Goal: Transaction & Acquisition: Purchase product/service

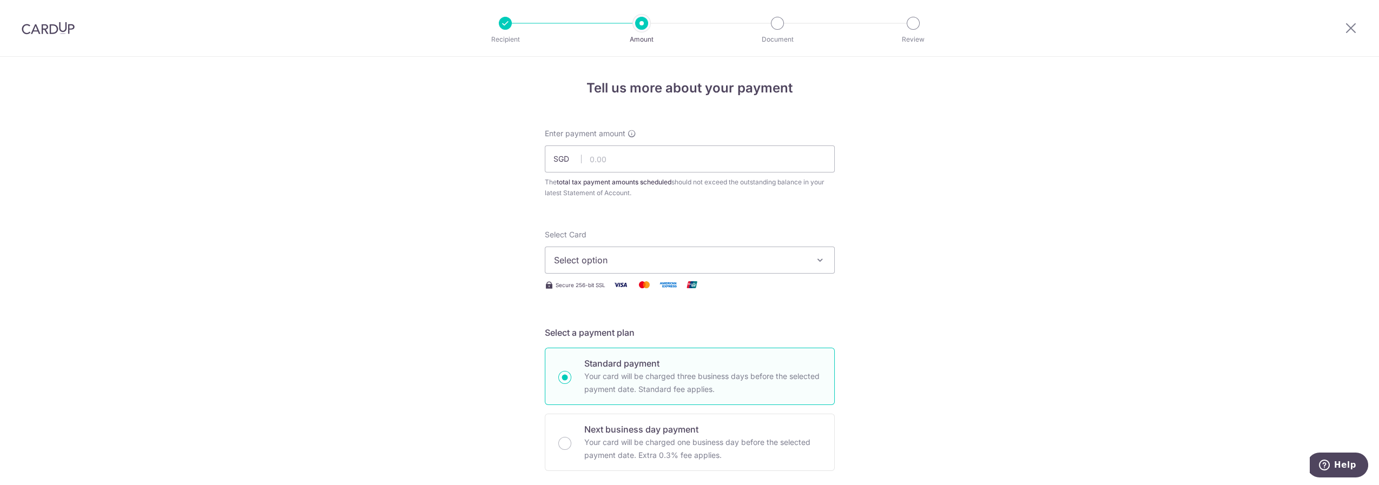
click at [62, 27] on img at bounding box center [48, 28] width 53 height 13
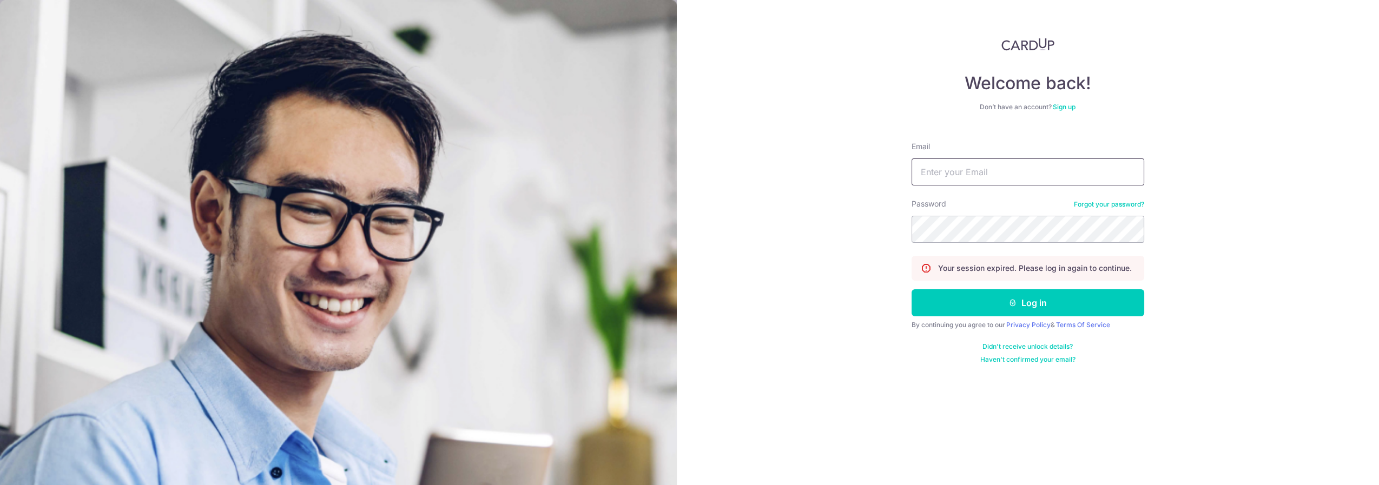
type input "bradjose05@gmail.com"
click at [1026, 304] on button "Log in" at bounding box center [1028, 302] width 233 height 27
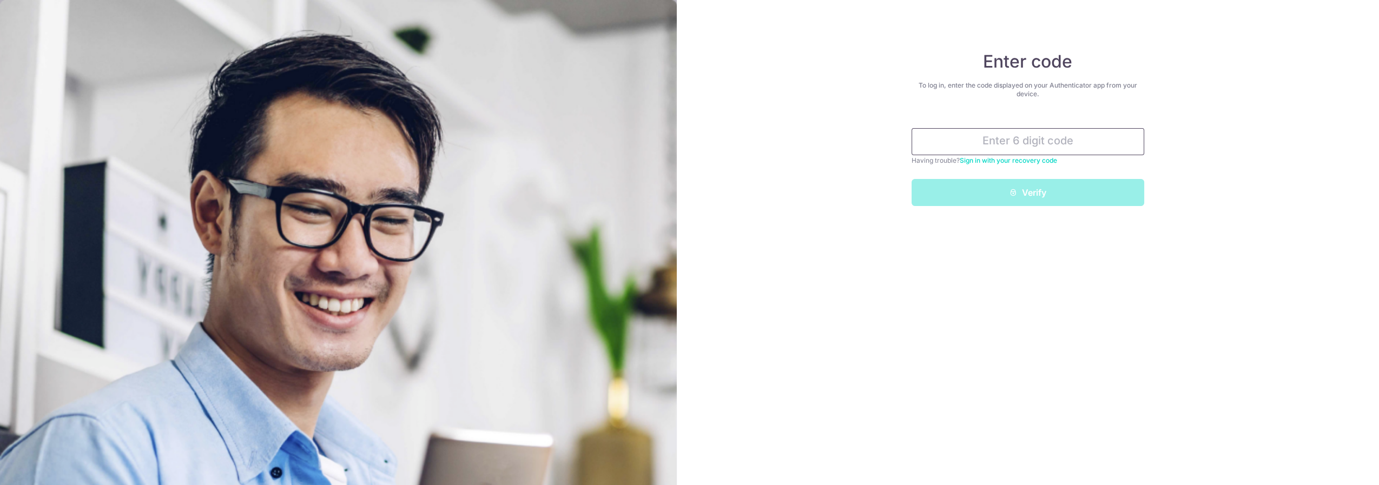
click at [987, 148] on input "text" at bounding box center [1028, 141] width 233 height 27
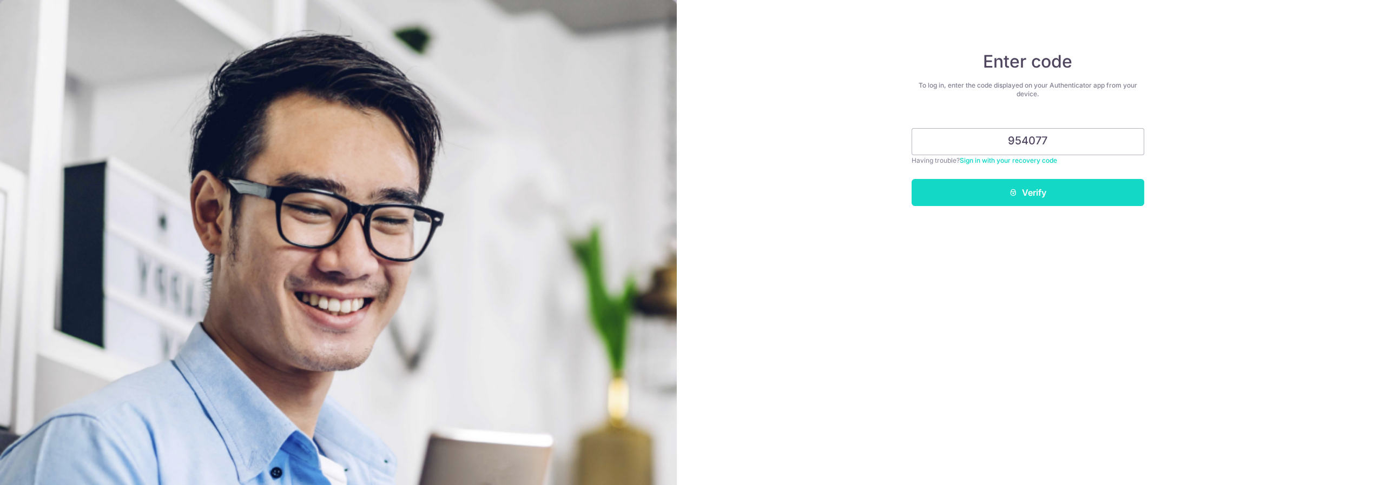
type input "954077"
click at [1043, 197] on button "Verify" at bounding box center [1028, 192] width 233 height 27
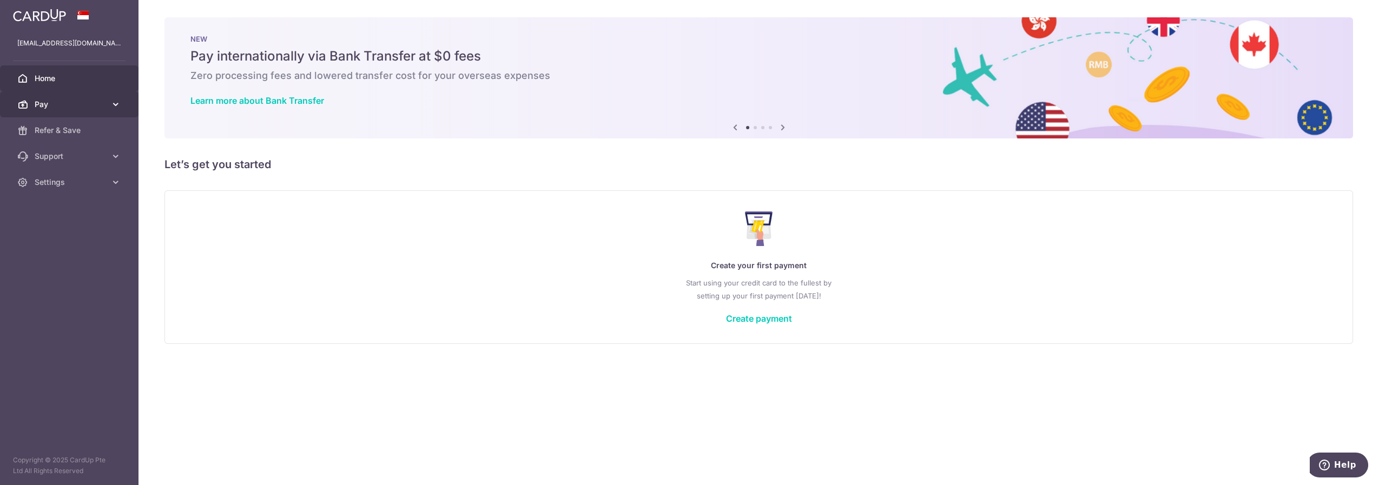
click at [116, 105] on icon at bounding box center [115, 104] width 11 height 11
click at [71, 131] on span "Payments" at bounding box center [70, 130] width 71 height 11
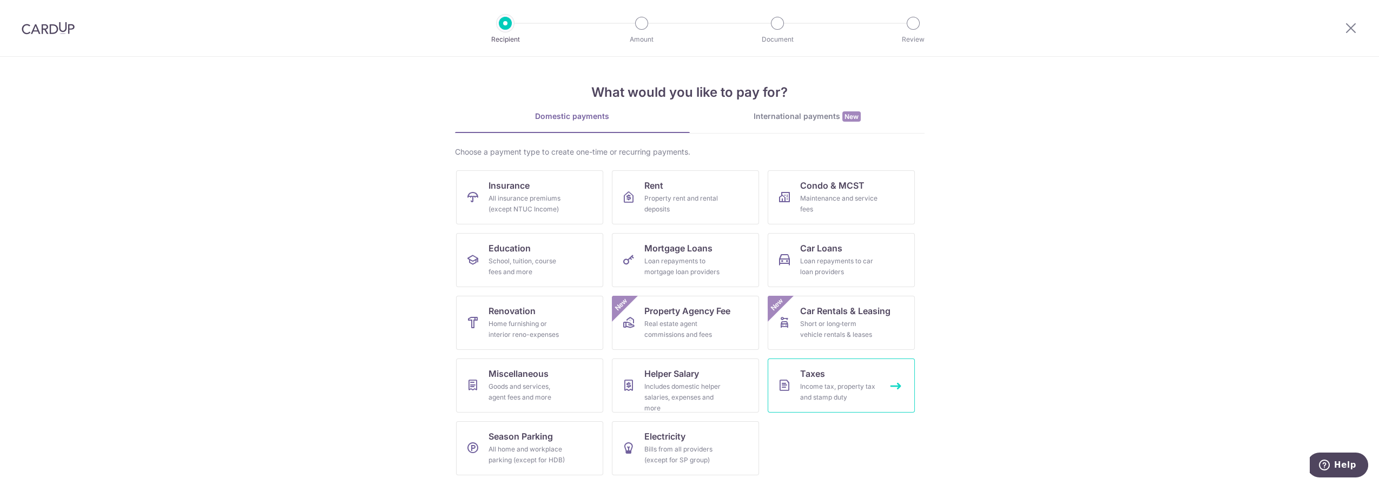
click at [861, 391] on div "Income tax, property tax and stamp duty" at bounding box center [839, 392] width 78 height 22
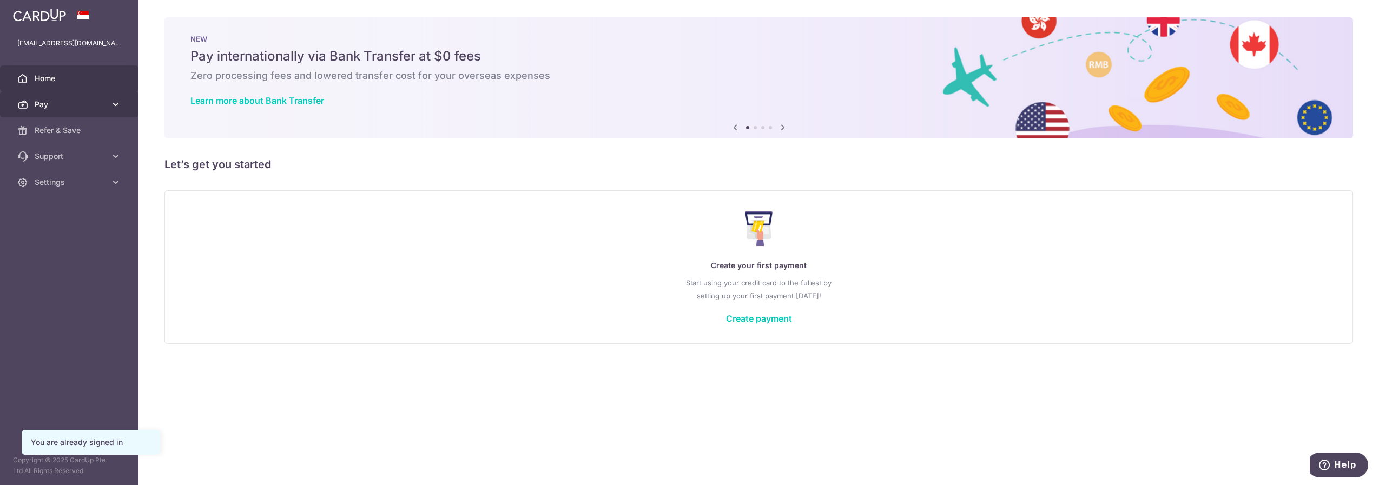
click at [47, 103] on span "Pay" at bounding box center [70, 104] width 71 height 11
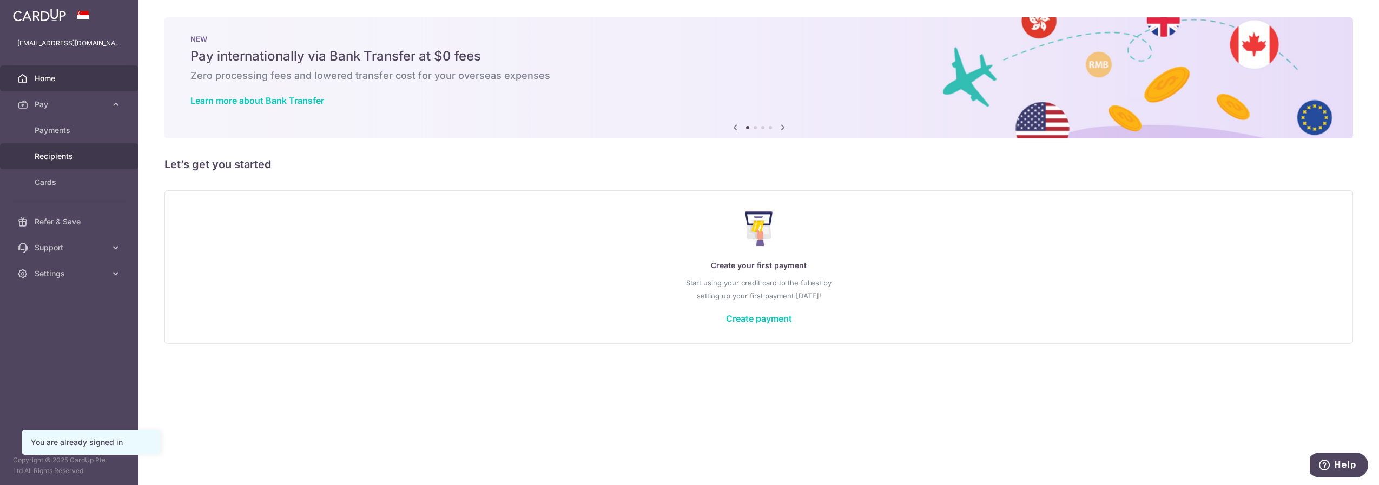
click at [63, 157] on span "Recipients" at bounding box center [70, 156] width 71 height 11
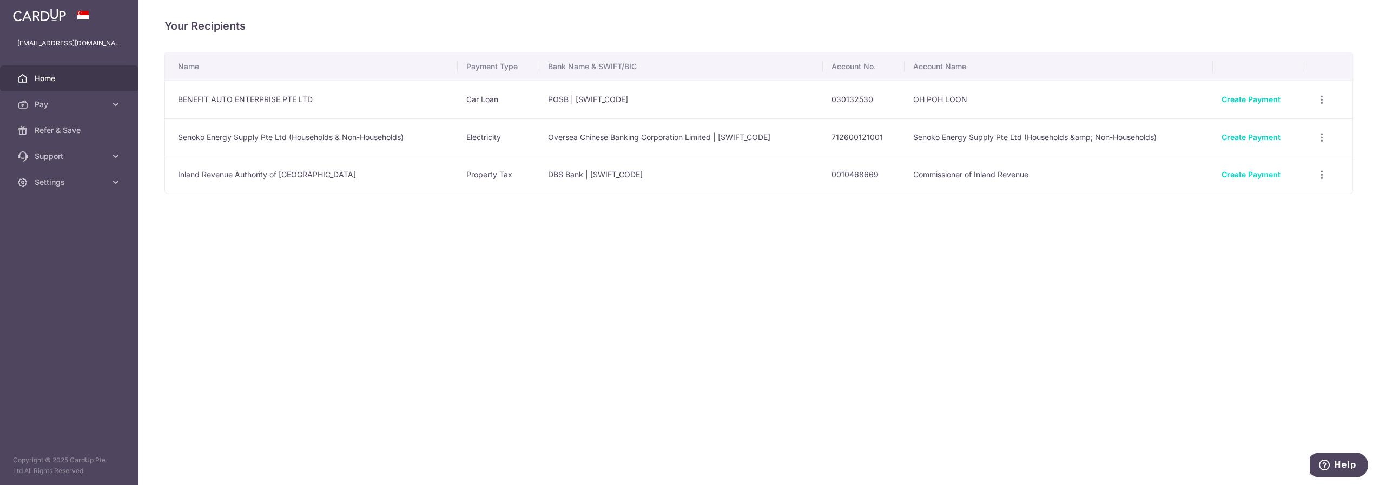
click at [59, 78] on span "Home" at bounding box center [70, 78] width 71 height 11
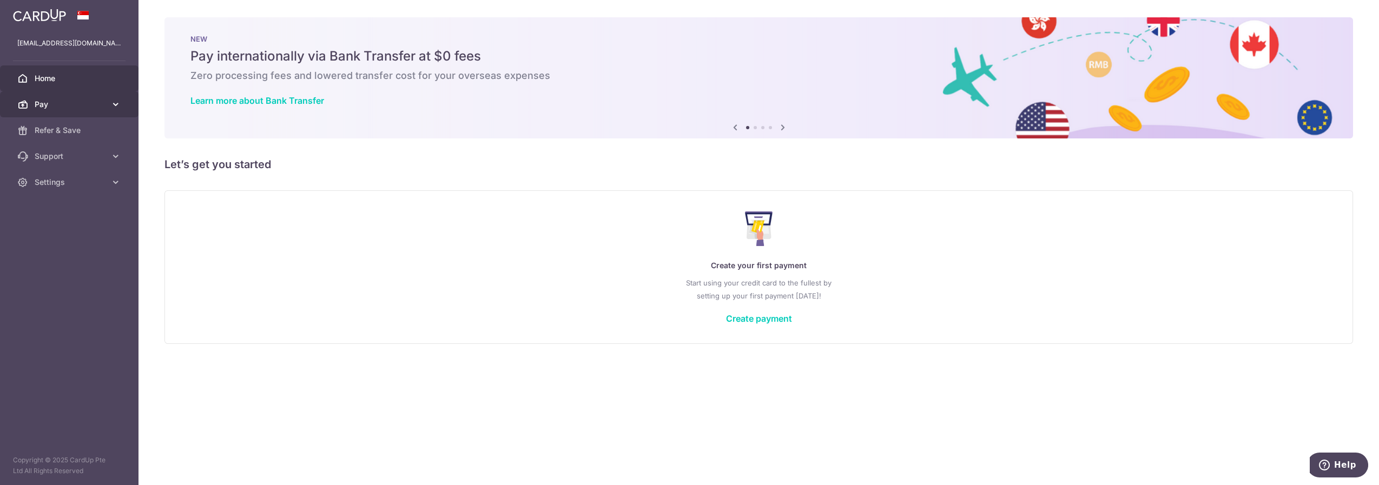
click at [62, 109] on span "Pay" at bounding box center [70, 104] width 71 height 11
click at [58, 123] on link "Payments" at bounding box center [69, 130] width 139 height 26
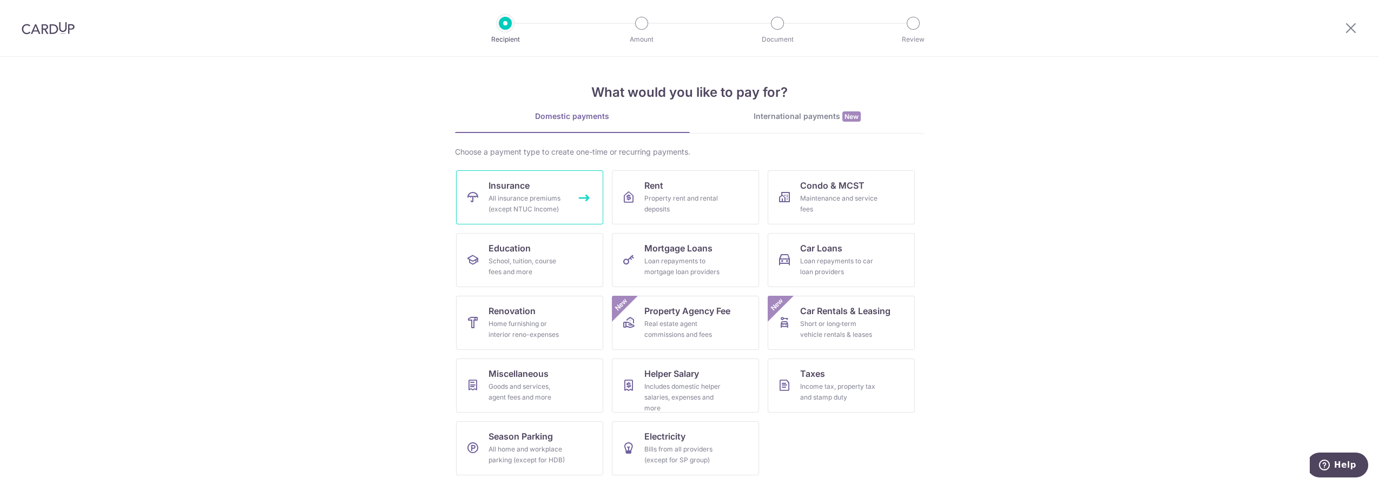
click at [544, 211] on div "All insurance premiums (except NTUC Income)" at bounding box center [528, 204] width 78 height 22
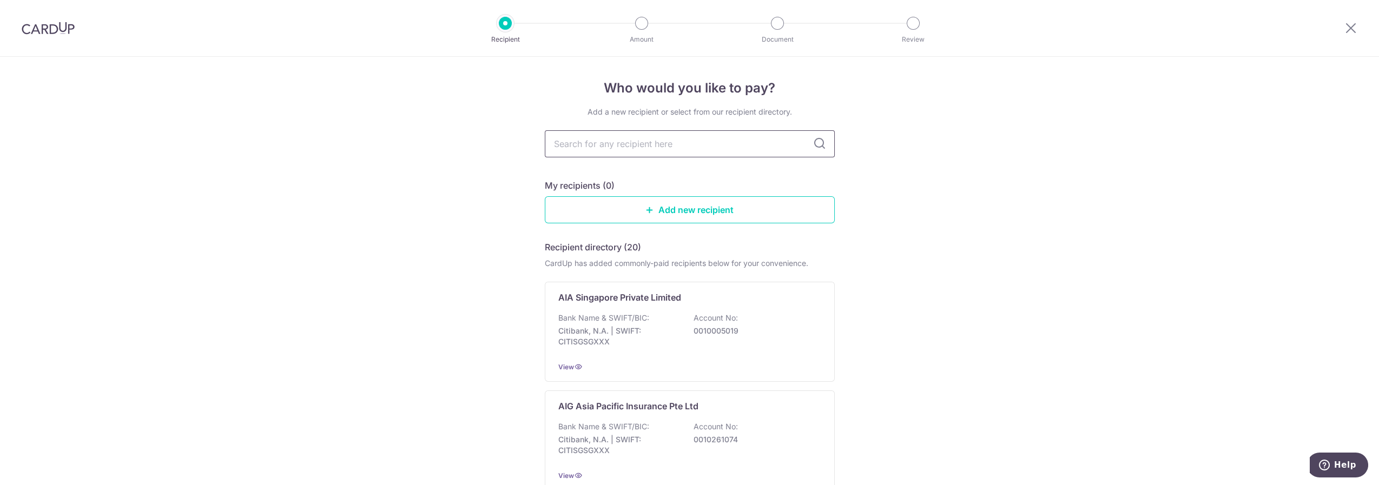
click at [660, 149] on input "text" at bounding box center [690, 143] width 290 height 27
type input "singapore"
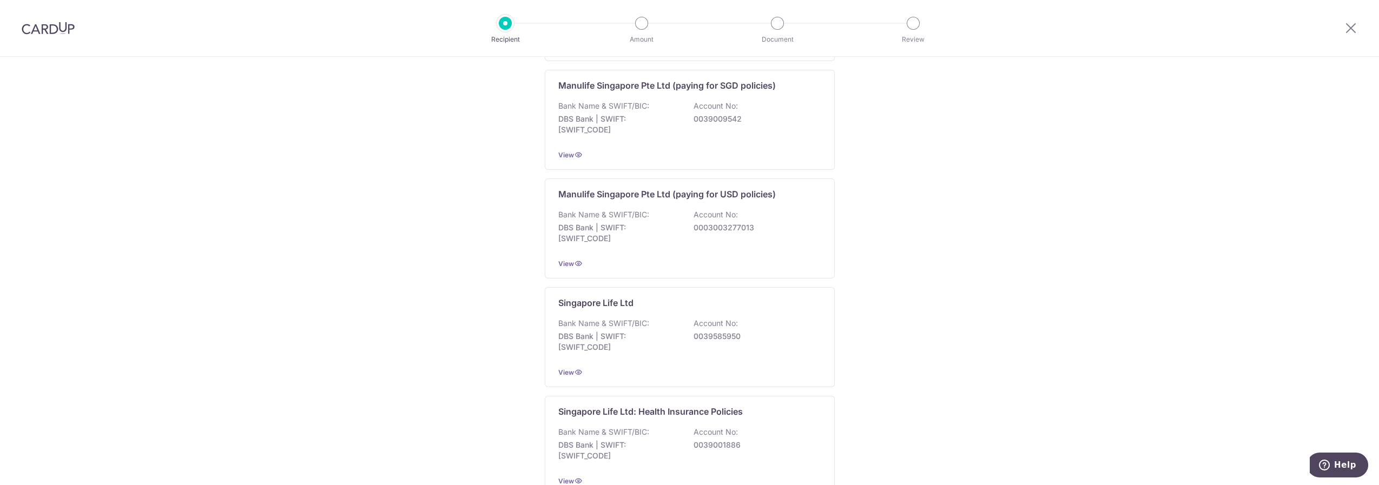
scroll to position [787, 0]
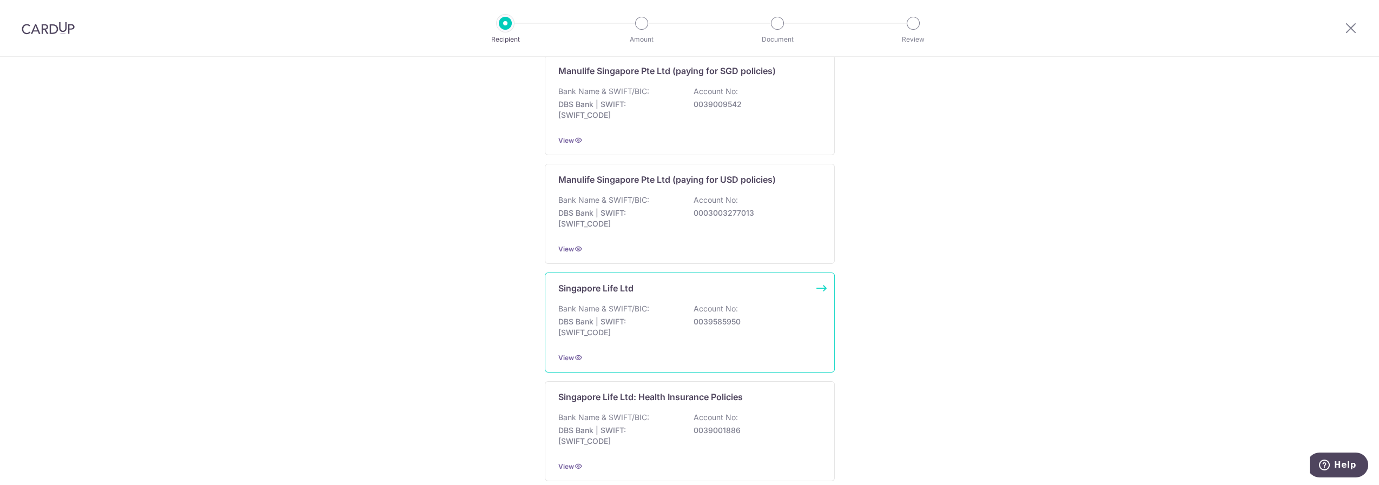
click at [712, 324] on div "Bank Name & SWIFT/BIC: DBS Bank | SWIFT: DBSSSGSGXXX Account No: 0039585950" at bounding box center [689, 324] width 263 height 40
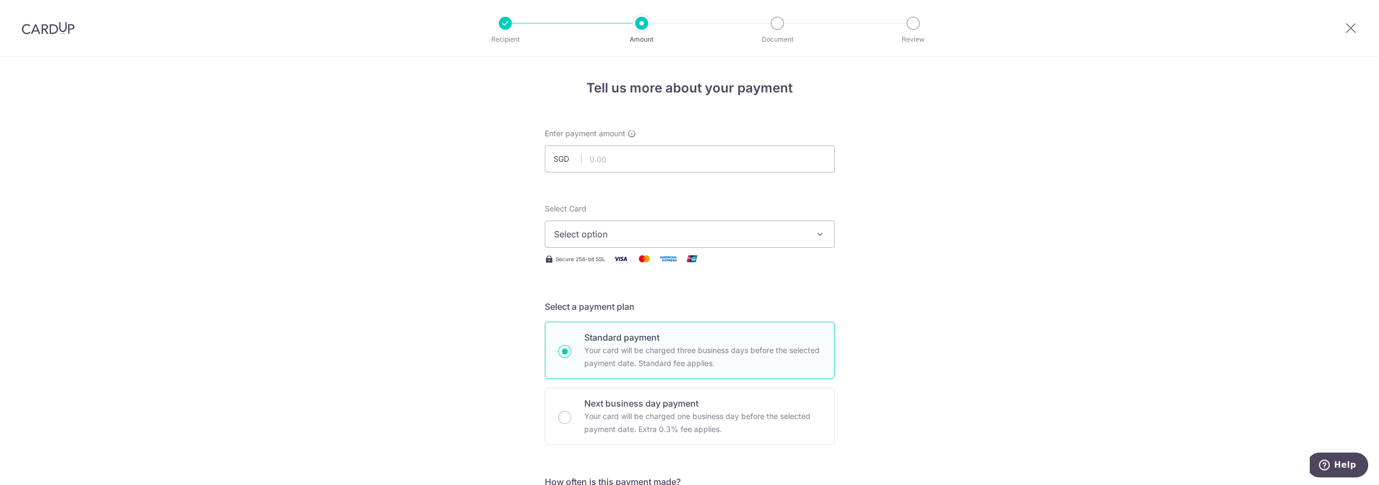
click at [753, 242] on button "Select option" at bounding box center [690, 234] width 290 height 27
click at [644, 312] on span "**** 7196" at bounding box center [690, 311] width 272 height 13
click at [646, 169] on input "text" at bounding box center [690, 159] width 290 height 27
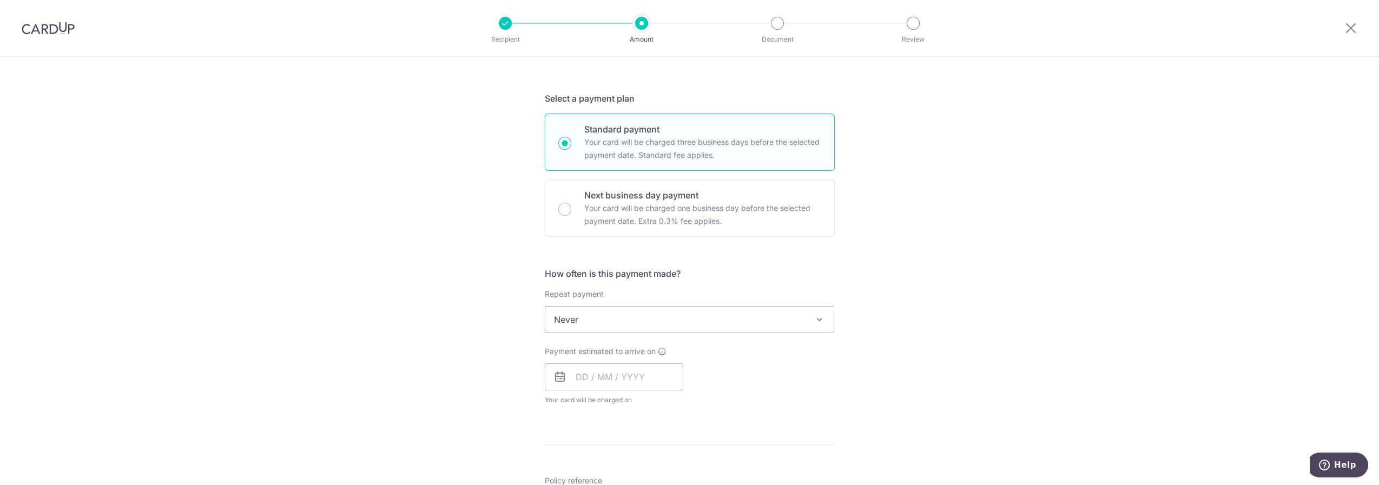
scroll to position [200, 0]
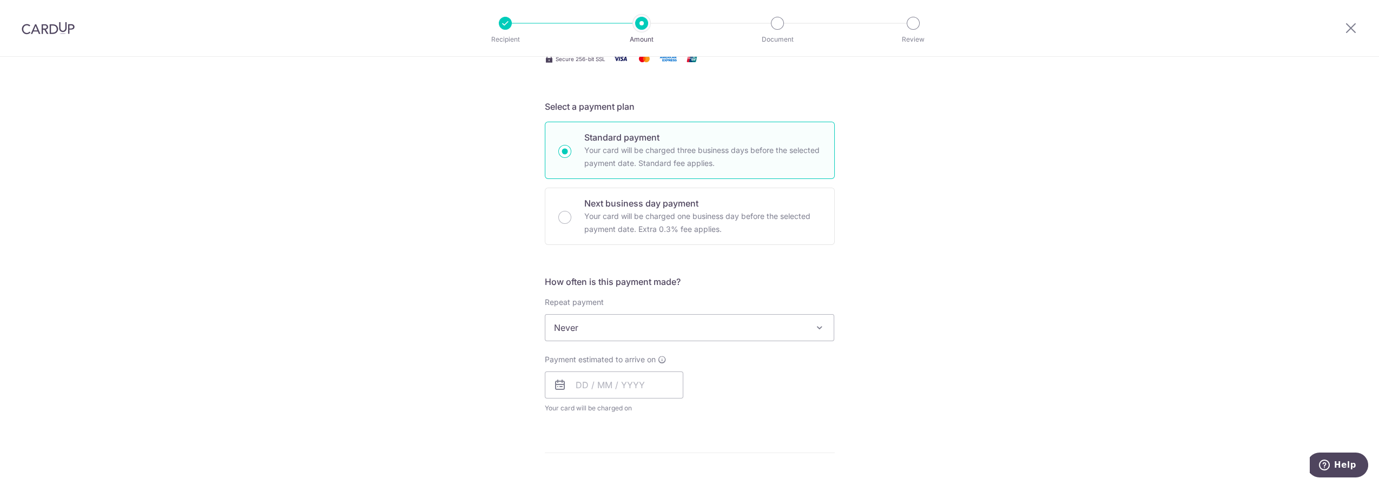
click at [815, 331] on span at bounding box center [819, 327] width 13 height 13
click at [947, 299] on div "Tell us more about your payment Enter payment amount SGD Select Card **** 7196 …" at bounding box center [689, 346] width 1379 height 979
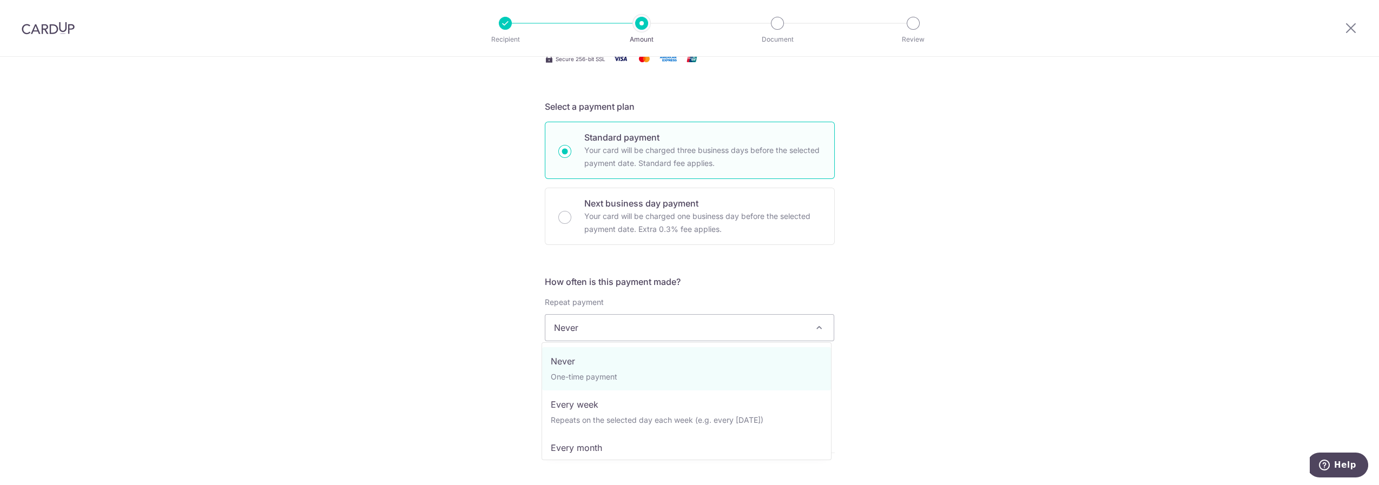
click at [819, 321] on span at bounding box center [819, 327] width 13 height 13
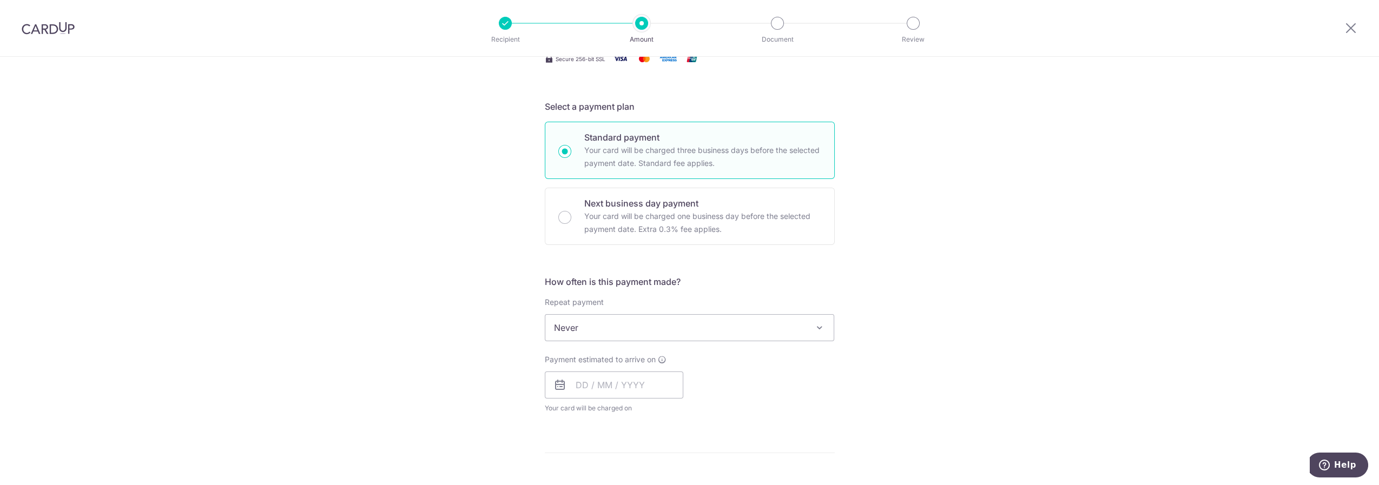
click at [943, 346] on div "Tell us more about your payment Enter payment amount SGD Select Card **** 7196 …" at bounding box center [689, 346] width 1379 height 979
click at [659, 383] on input "text" at bounding box center [614, 385] width 139 height 27
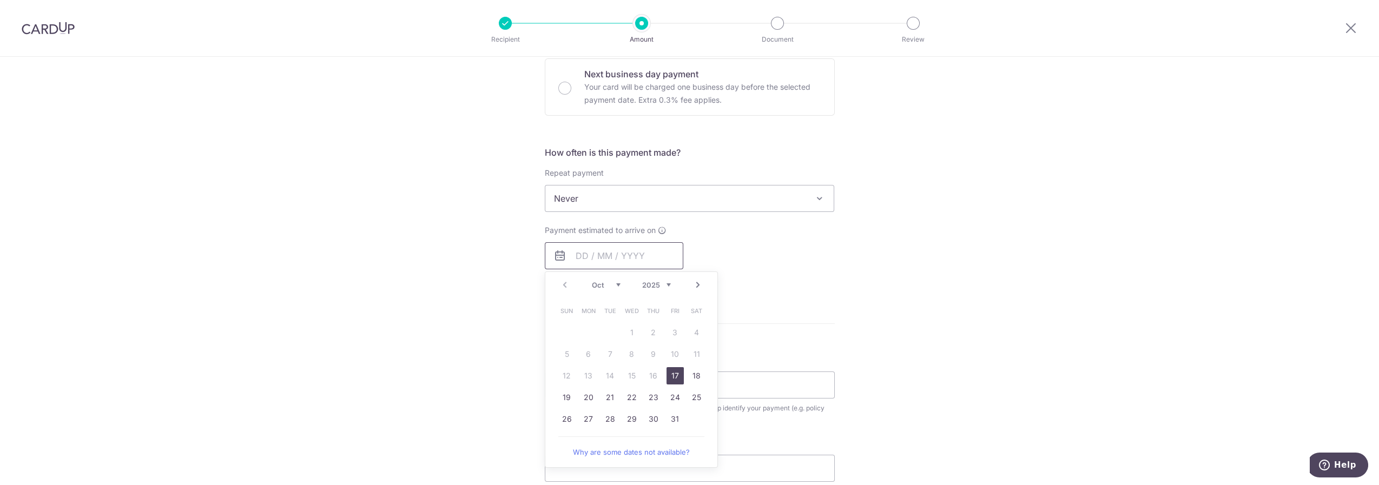
scroll to position [400, 0]
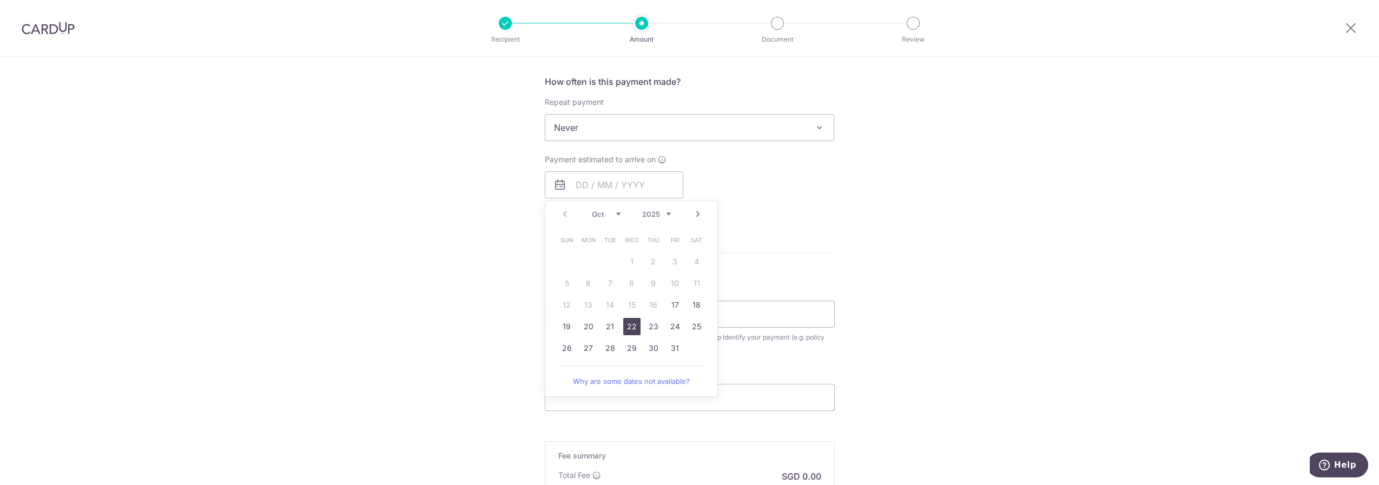
drag, startPoint x: 625, startPoint y: 329, endPoint x: 920, endPoint y: 269, distance: 300.9
click at [625, 328] on link "22" at bounding box center [631, 326] width 17 height 17
click at [1007, 229] on div "Tell us more about your payment Enter payment amount SGD Select Card **** 7196 …" at bounding box center [689, 145] width 1379 height 979
type input "22/10/2025"
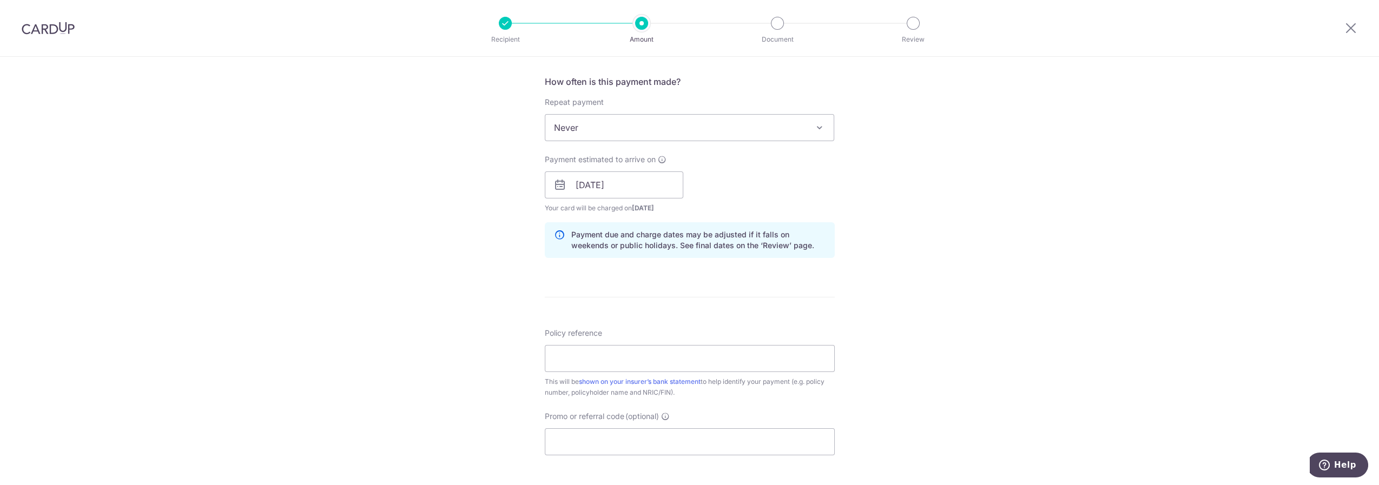
scroll to position [500, 0]
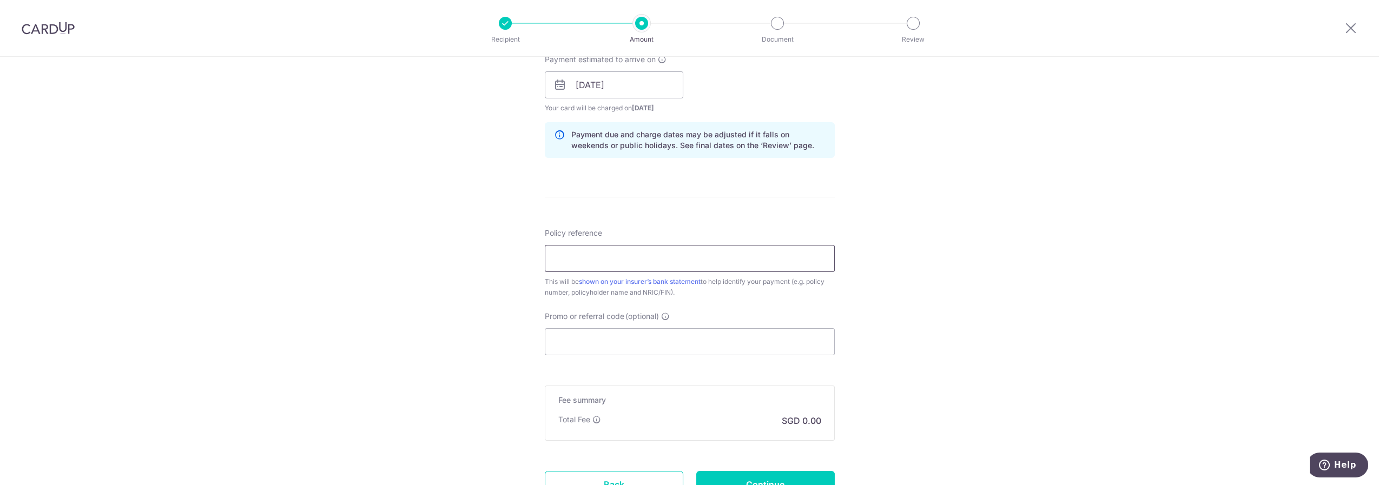
click at [658, 268] on input "Policy reference" at bounding box center [690, 258] width 290 height 27
click at [649, 260] on input "Policy reference" at bounding box center [690, 258] width 290 height 27
paste input "81798007"
type input "81798007"
click at [646, 340] on input "Promo or referral code (optional)" at bounding box center [690, 341] width 290 height 27
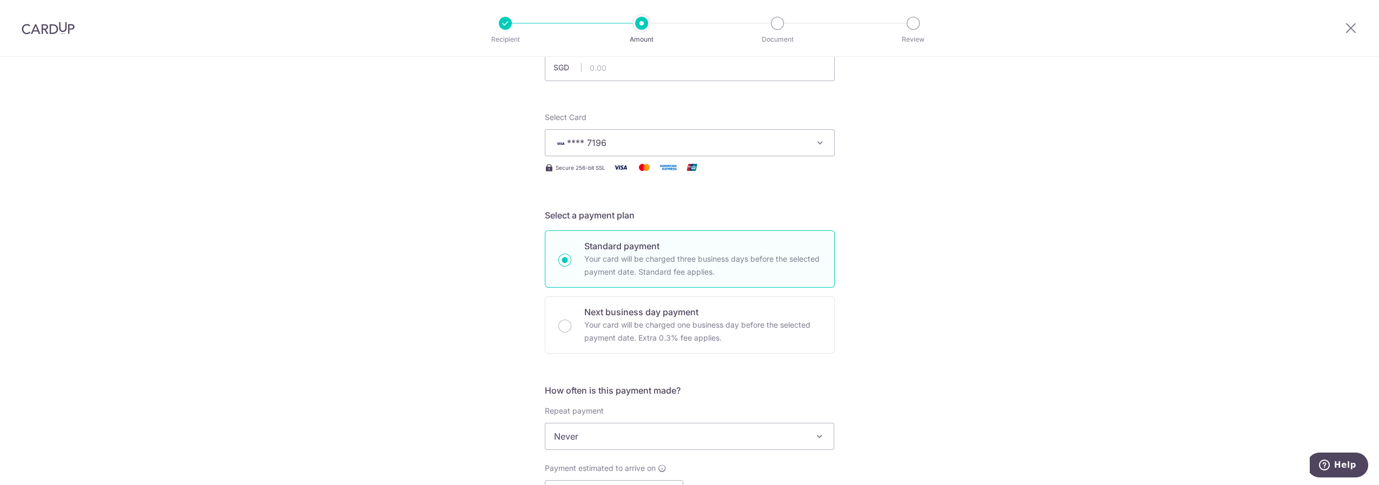
scroll to position [0, 0]
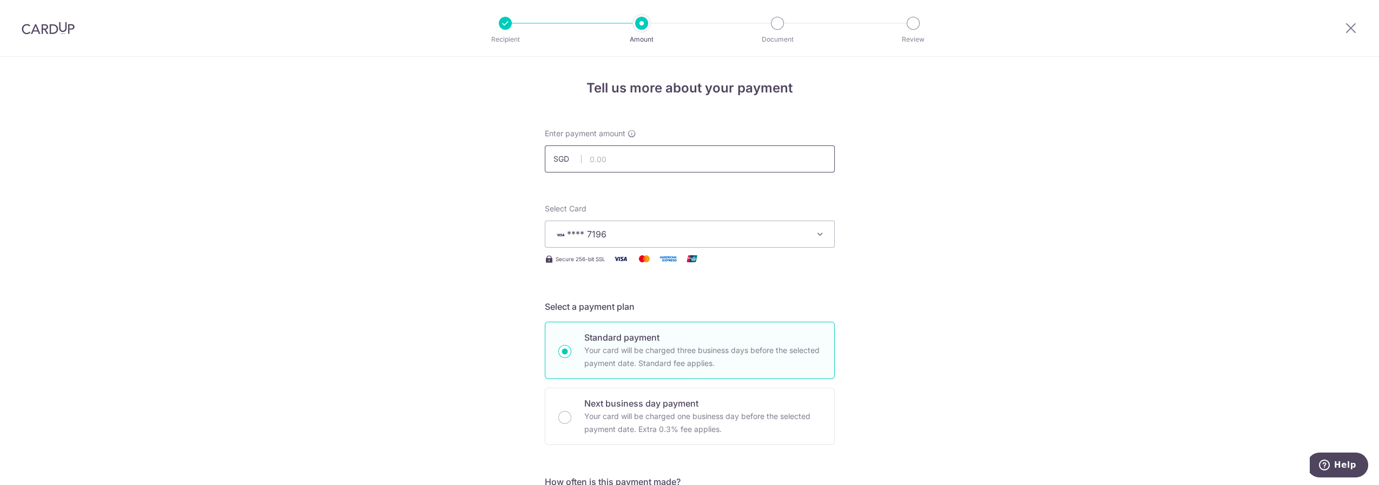
click at [611, 169] on input "text" at bounding box center [690, 159] width 290 height 27
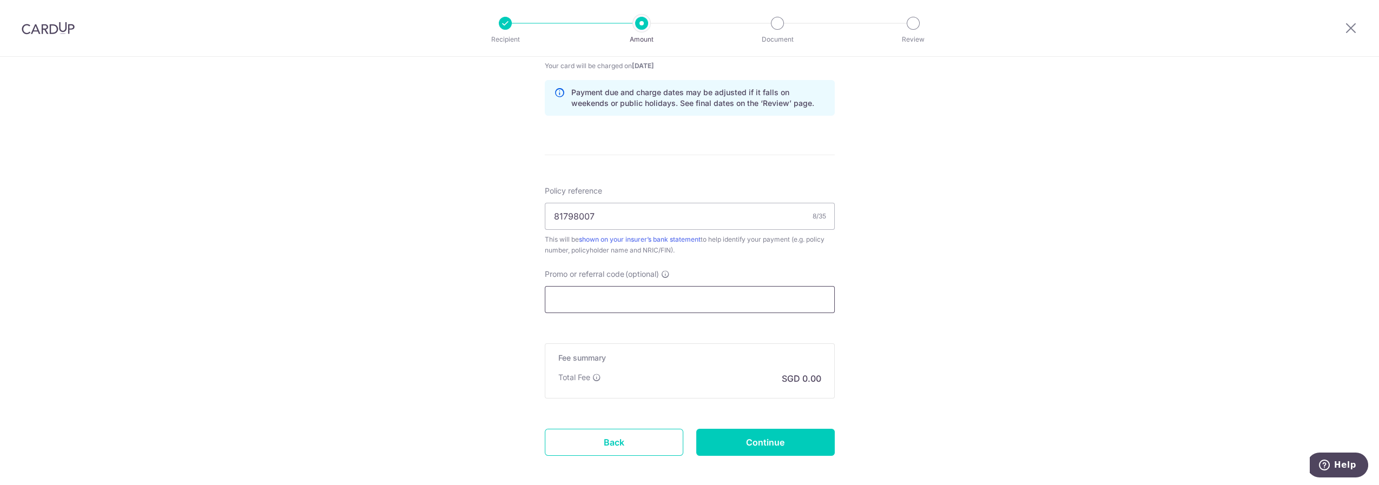
scroll to position [592, 0]
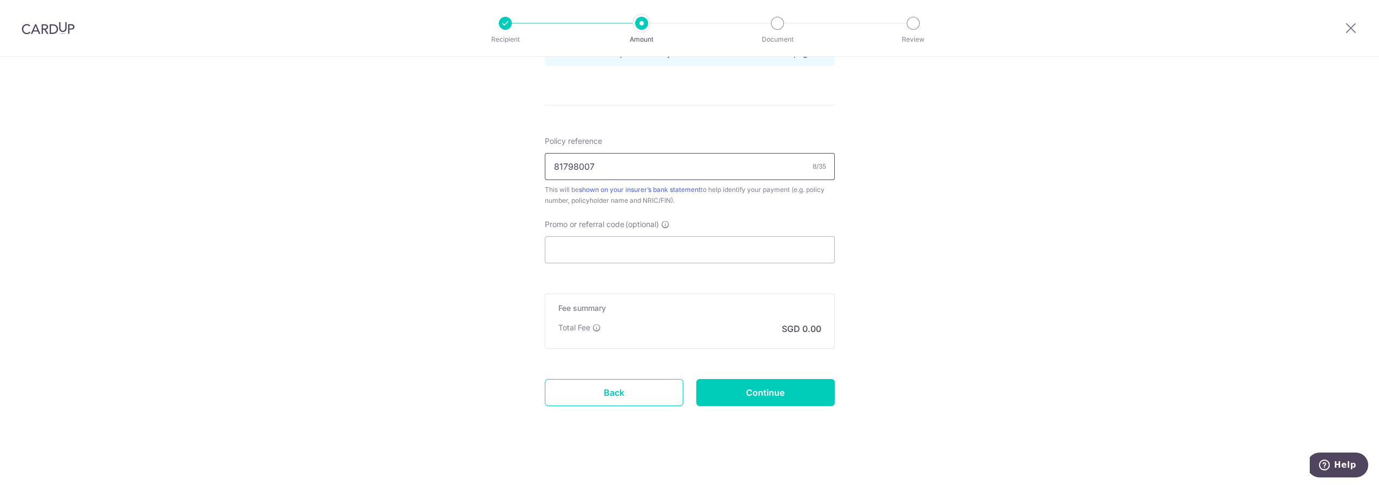
click at [578, 254] on input "Promo or referral code (optional)" at bounding box center [690, 249] width 290 height 27
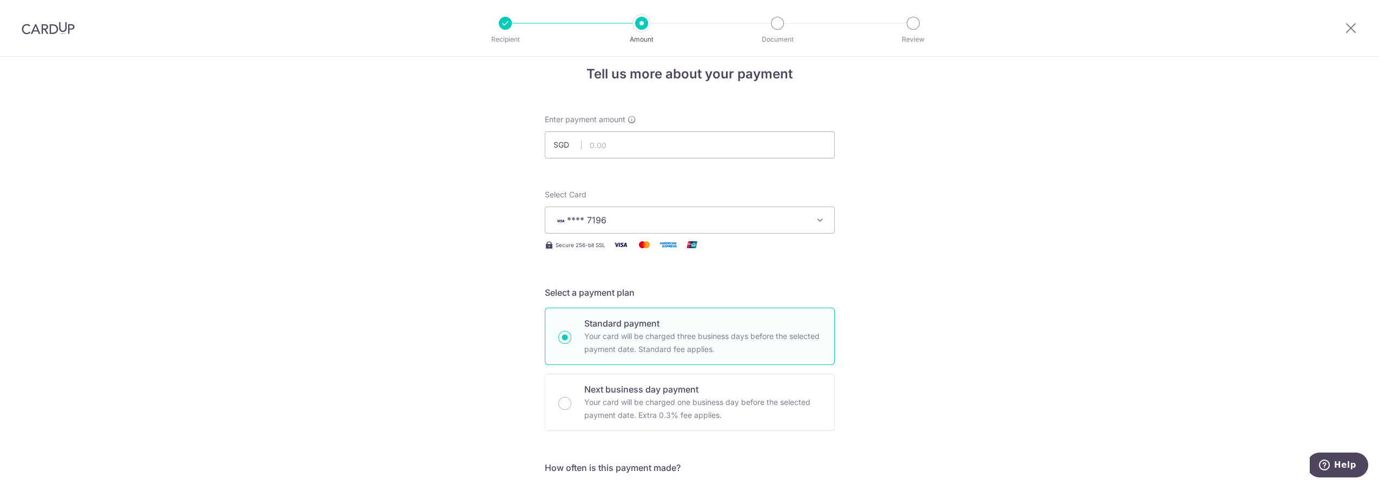
scroll to position [0, 0]
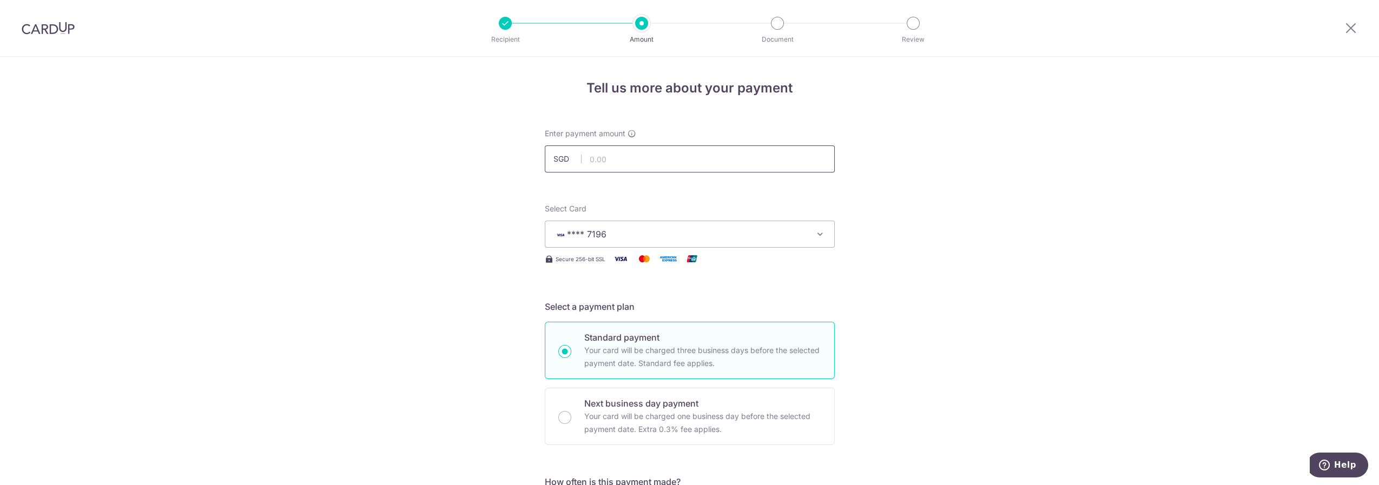
click at [595, 158] on input "text" at bounding box center [690, 159] width 290 height 27
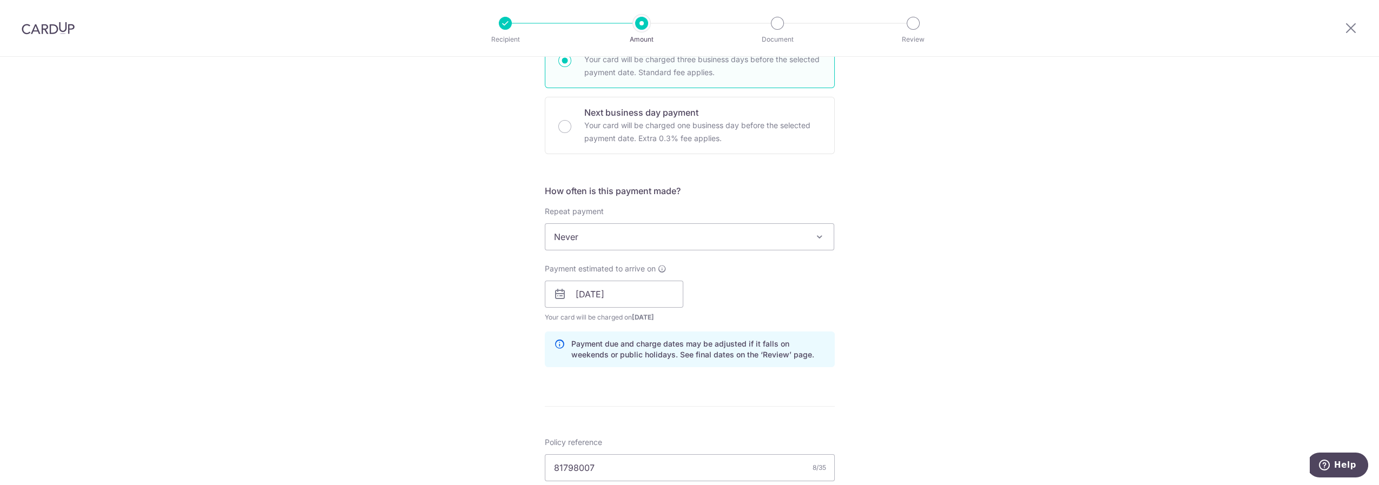
scroll to position [300, 0]
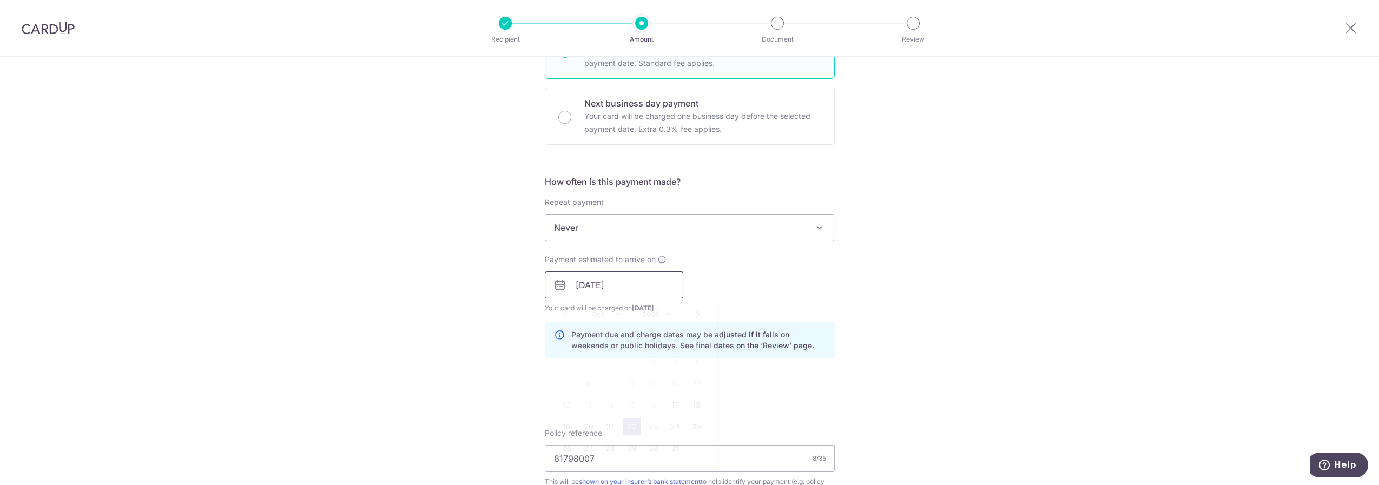
click at [576, 273] on input "22/10/2025" at bounding box center [614, 285] width 139 height 27
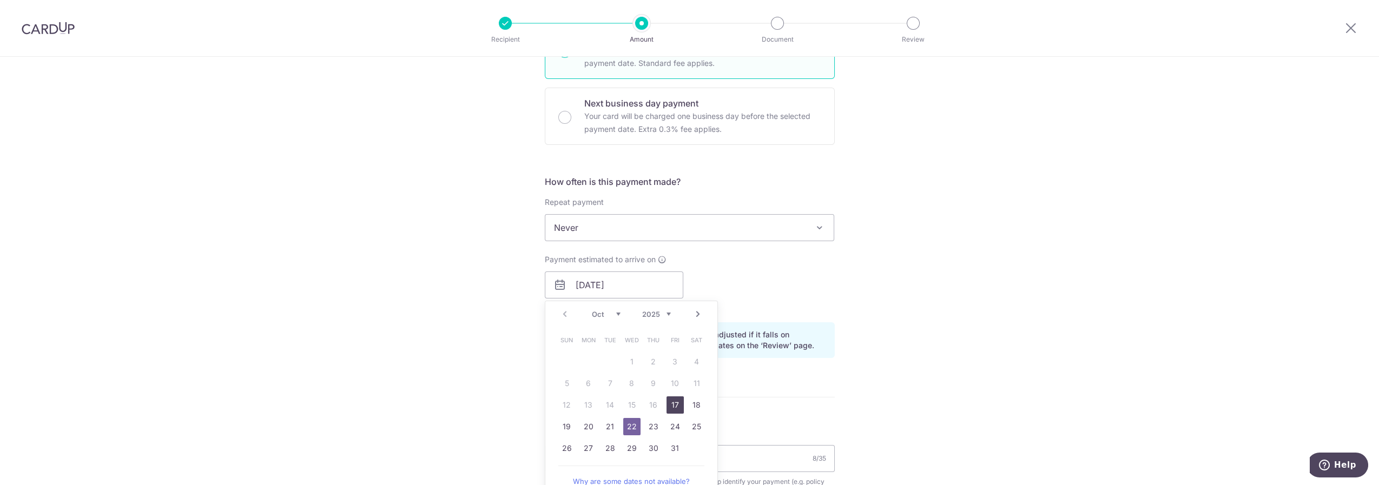
click at [670, 406] on link "17" at bounding box center [675, 405] width 17 height 17
type input "17/10/2025"
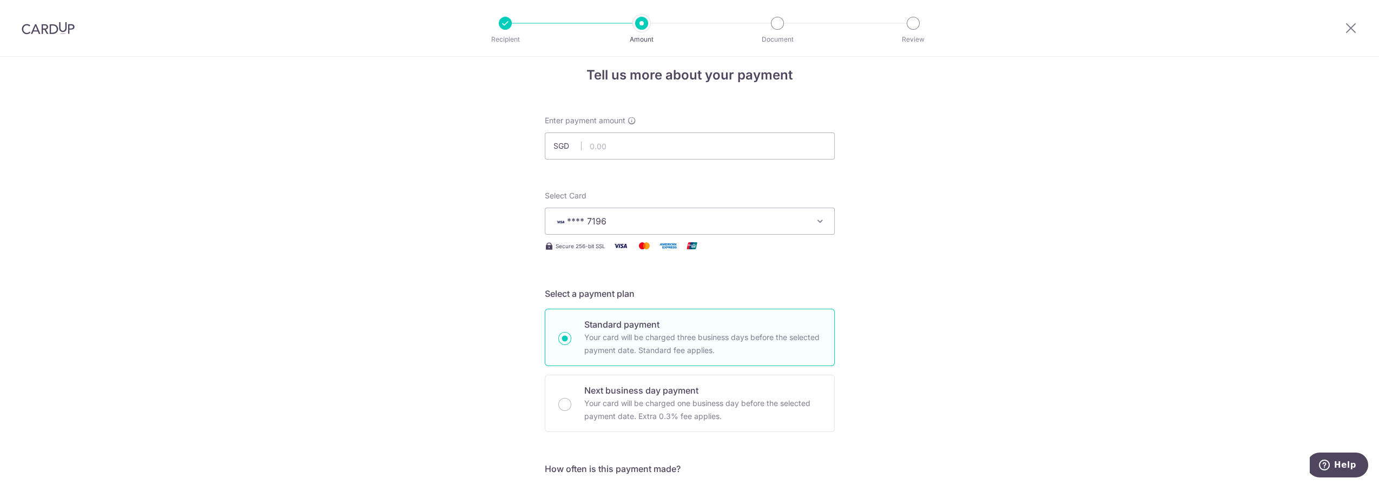
scroll to position [0, 0]
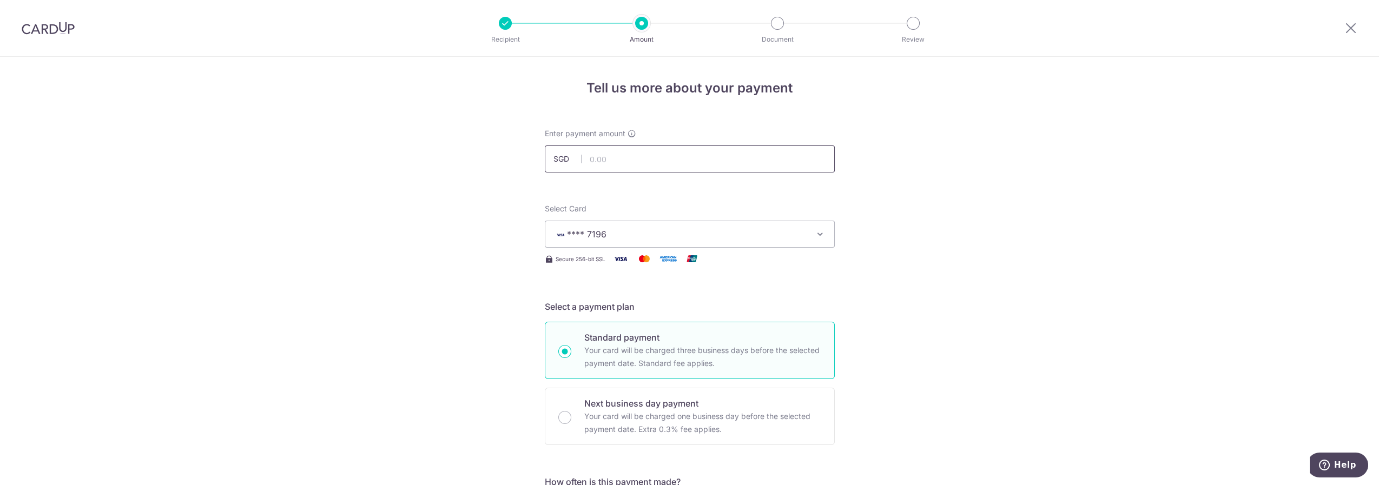
click at [655, 162] on input "text" at bounding box center [690, 159] width 290 height 27
paste input "81798007"
type input "81798007"
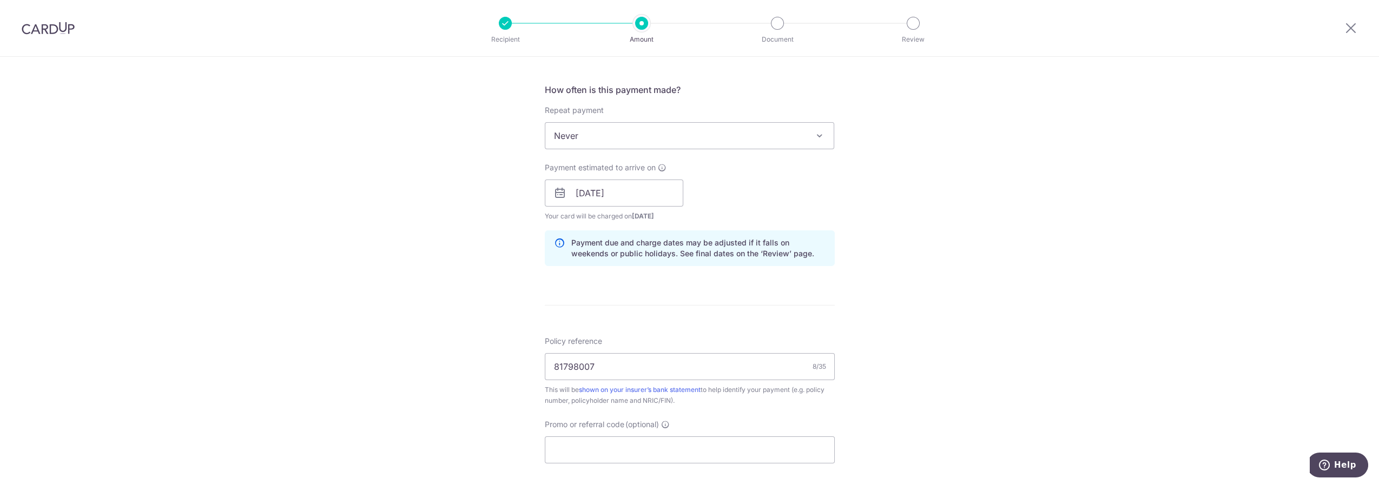
scroll to position [400, 0]
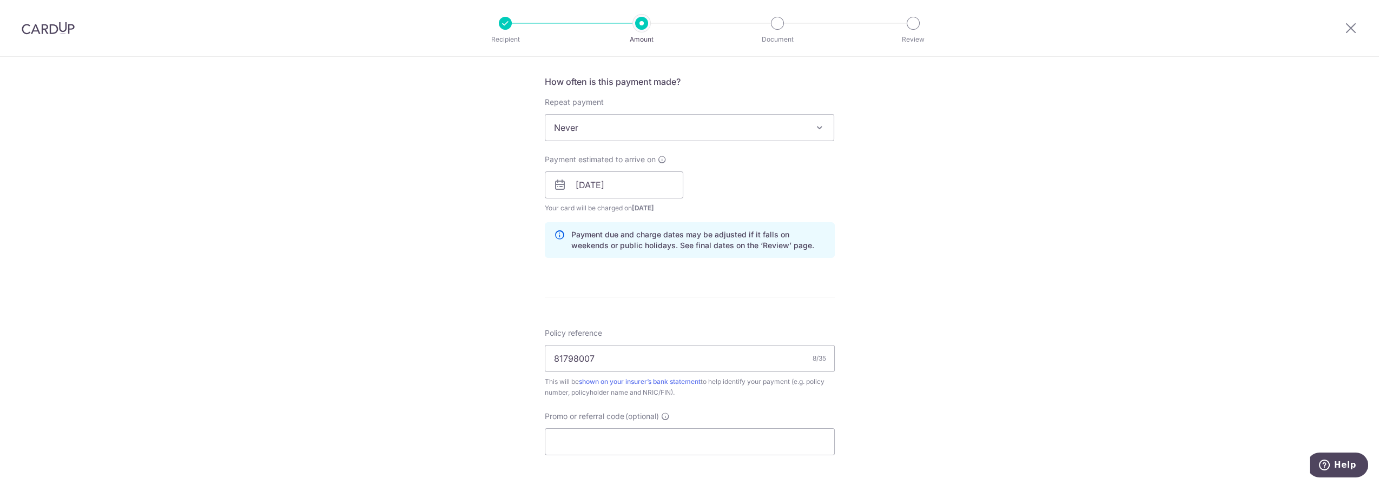
click at [823, 124] on span "Never" at bounding box center [689, 128] width 289 height 26
click at [804, 129] on span "Never" at bounding box center [689, 128] width 289 height 26
click at [918, 189] on div "Tell us more about your payment Enter payment amount SGD 126.50 126.50 Select C…" at bounding box center [689, 189] width 1379 height 1067
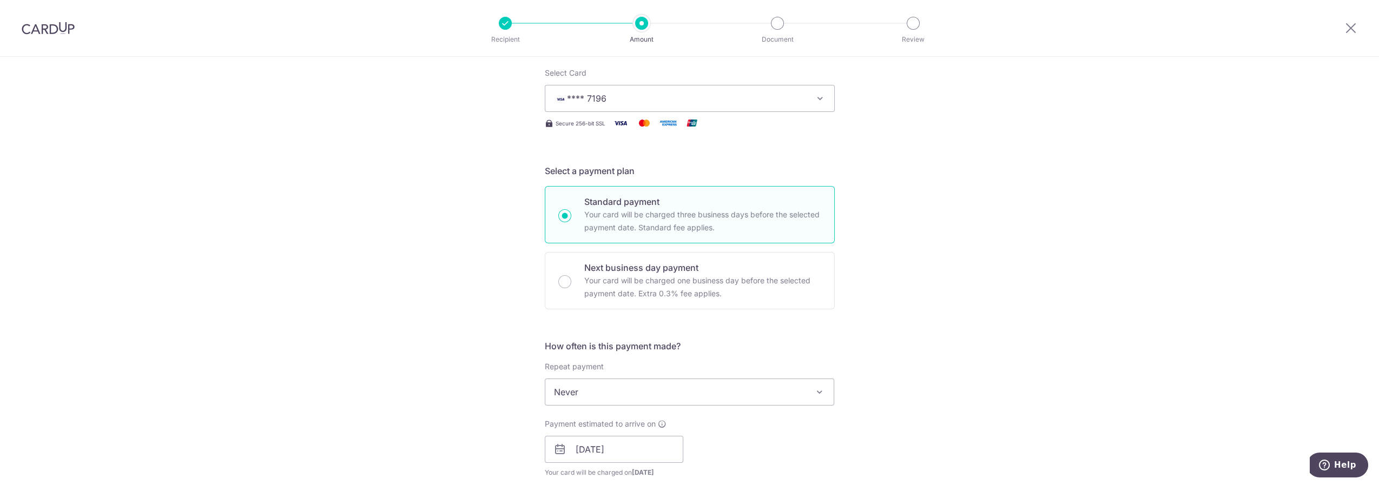
scroll to position [0, 0]
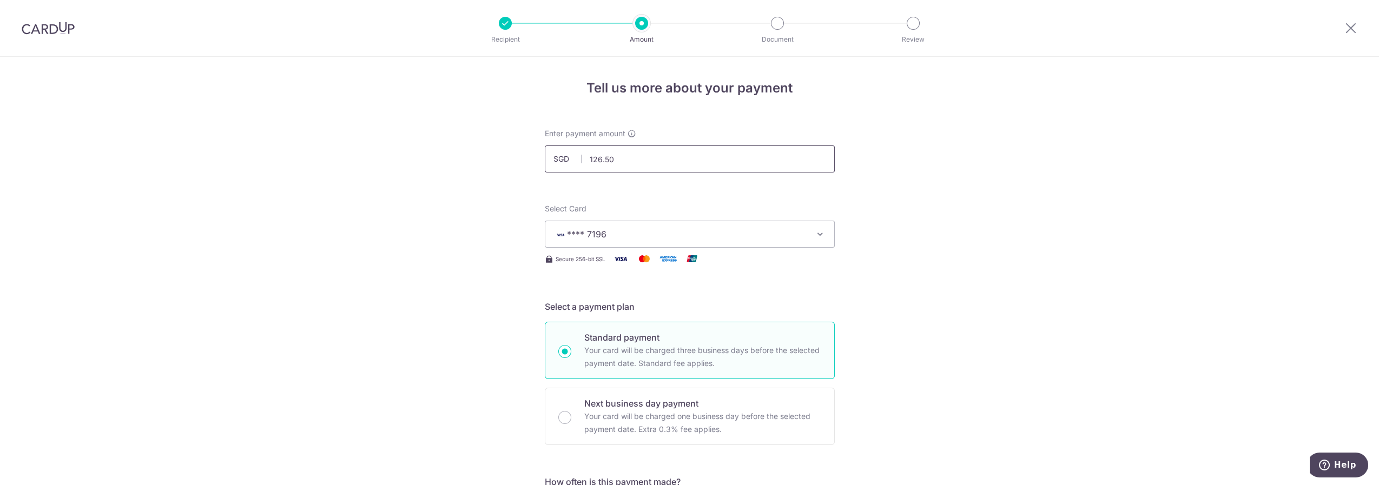
drag, startPoint x: 636, startPoint y: 161, endPoint x: 447, endPoint y: 160, distance: 189.4
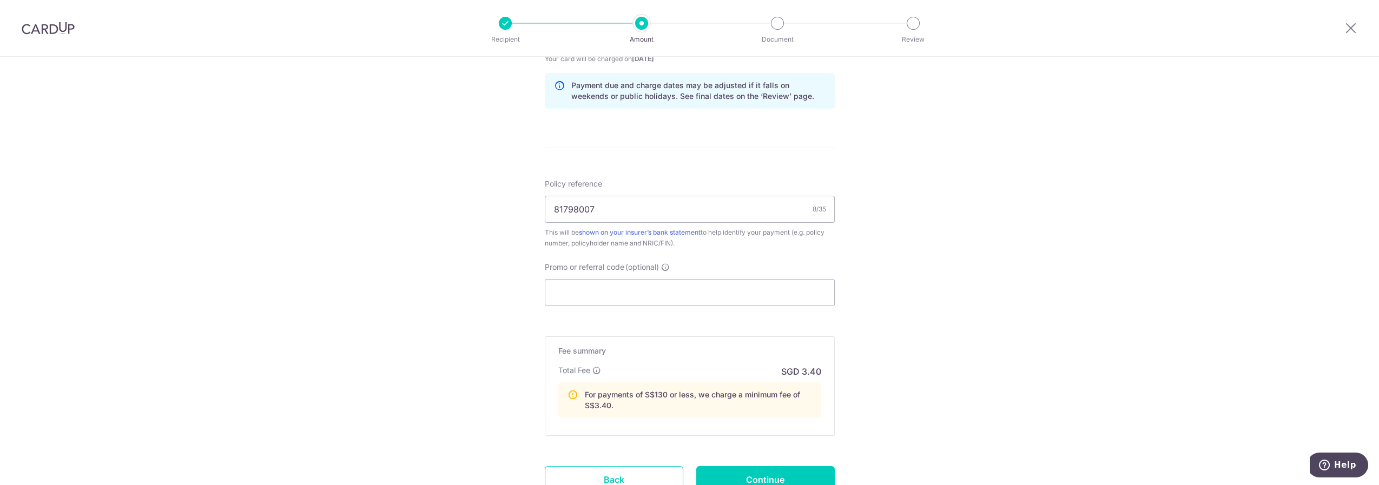
scroll to position [601, 0]
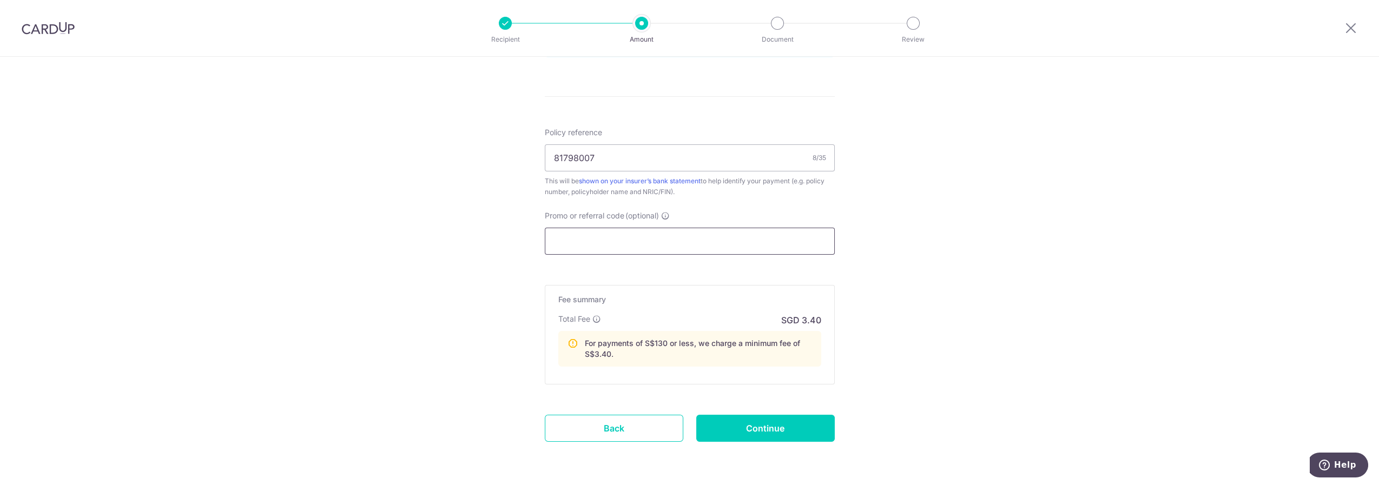
click at [635, 240] on input "Promo or referral code (optional)" at bounding box center [690, 241] width 290 height 27
type input "253.00"
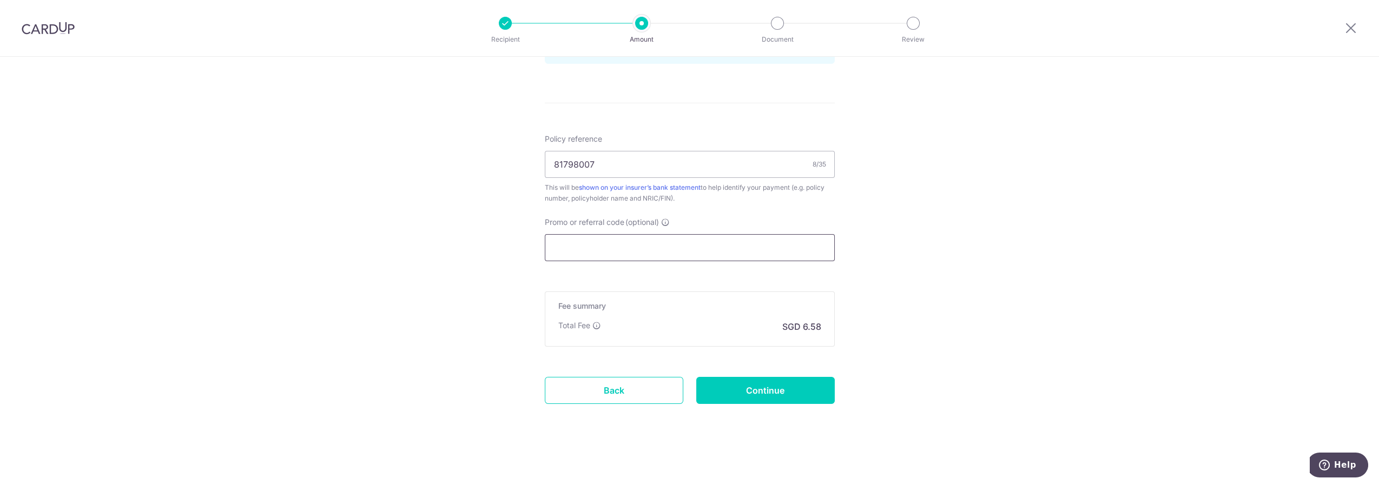
scroll to position [592, 0]
drag, startPoint x: 816, startPoint y: 328, endPoint x: 797, endPoint y: 335, distance: 19.7
click at [797, 335] on div "Fee summary Base fee Extend fee Next-day fee Total Fee SGD 6.58" at bounding box center [690, 321] width 290 height 55
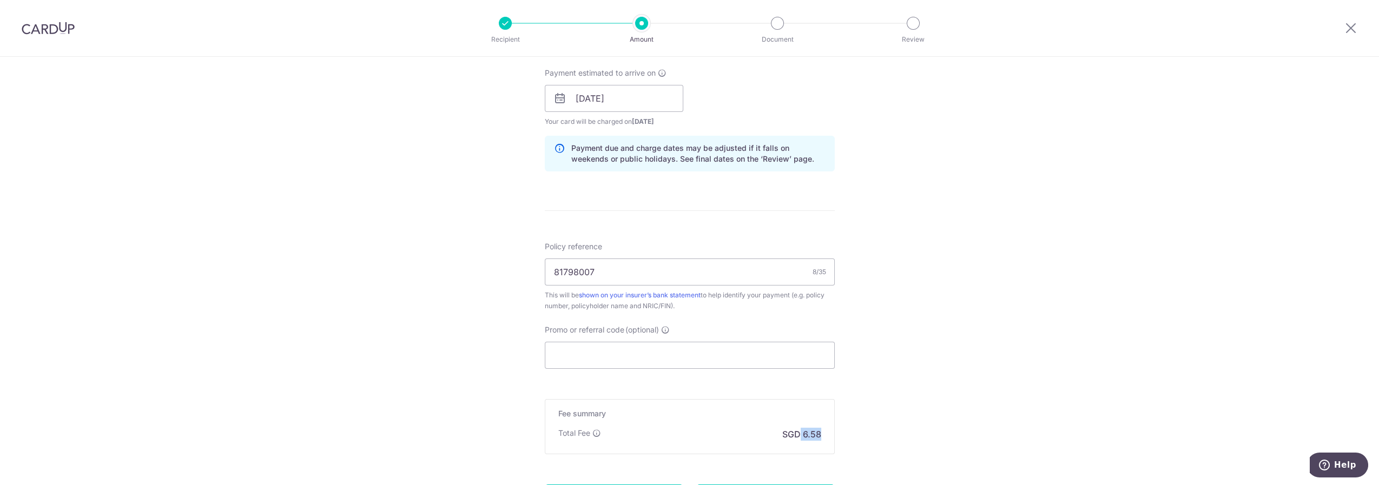
scroll to position [500, 0]
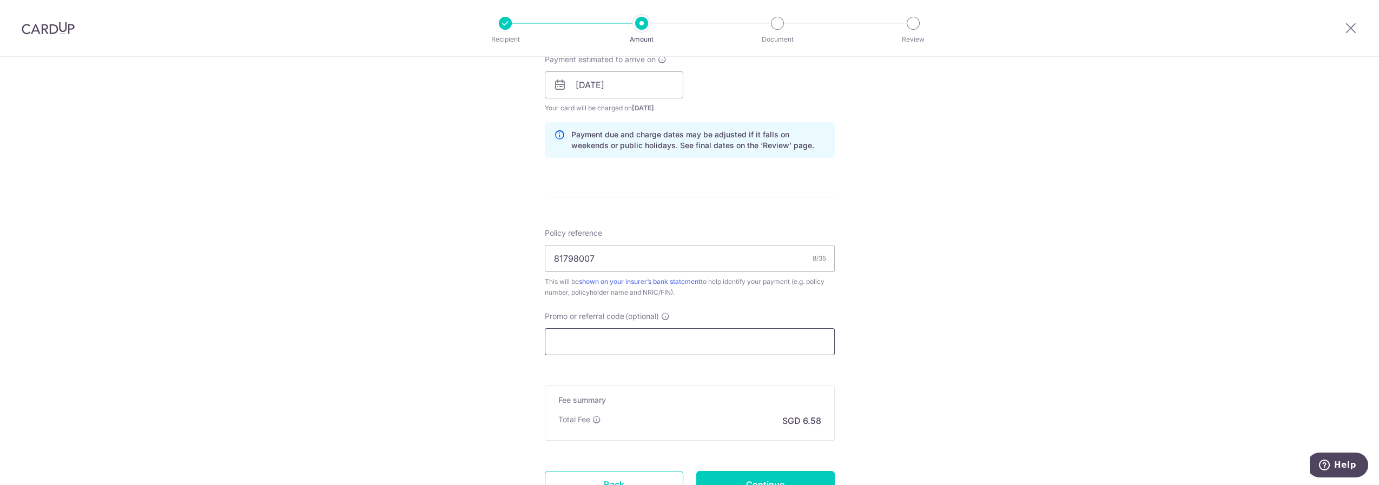
click at [618, 340] on input "Promo or referral code (optional)" at bounding box center [690, 341] width 290 height 27
paste input "MLTAX25R"
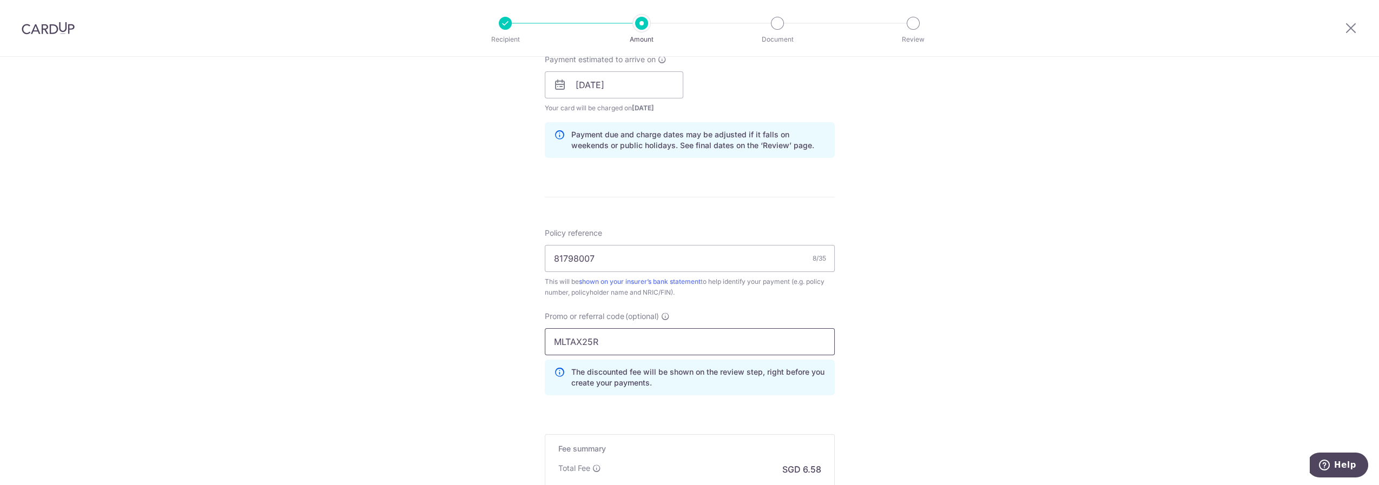
type input "MLTAX25R"
click at [890, 351] on div "Tell us more about your payment Enter payment amount SGD 253.00 253.00 Select C…" at bounding box center [689, 92] width 1379 height 1072
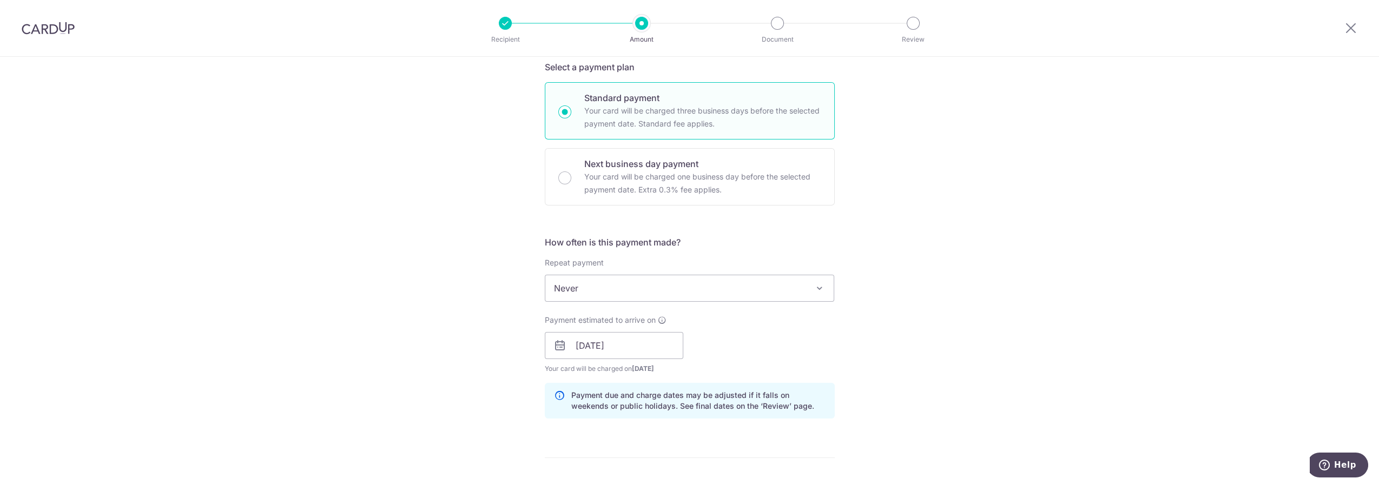
scroll to position [140, 0]
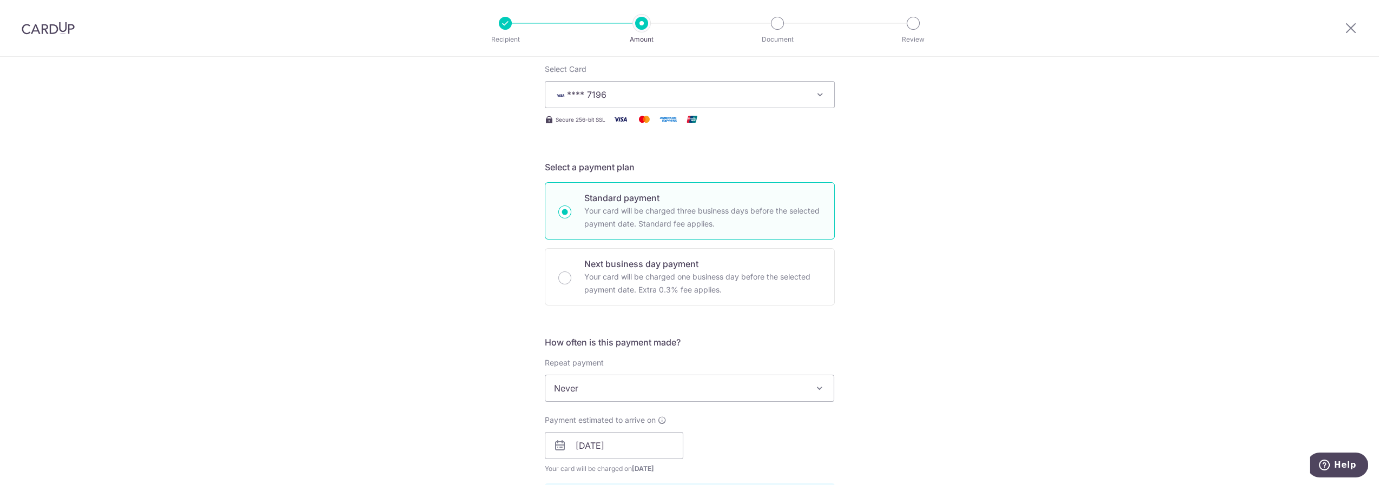
drag, startPoint x: 757, startPoint y: 313, endPoint x: 938, endPoint y: 381, distance: 192.9
click at [940, 383] on div "Tell us more about your payment Enter payment amount SGD 253.00 253.00 Select C…" at bounding box center [689, 453] width 1379 height 1072
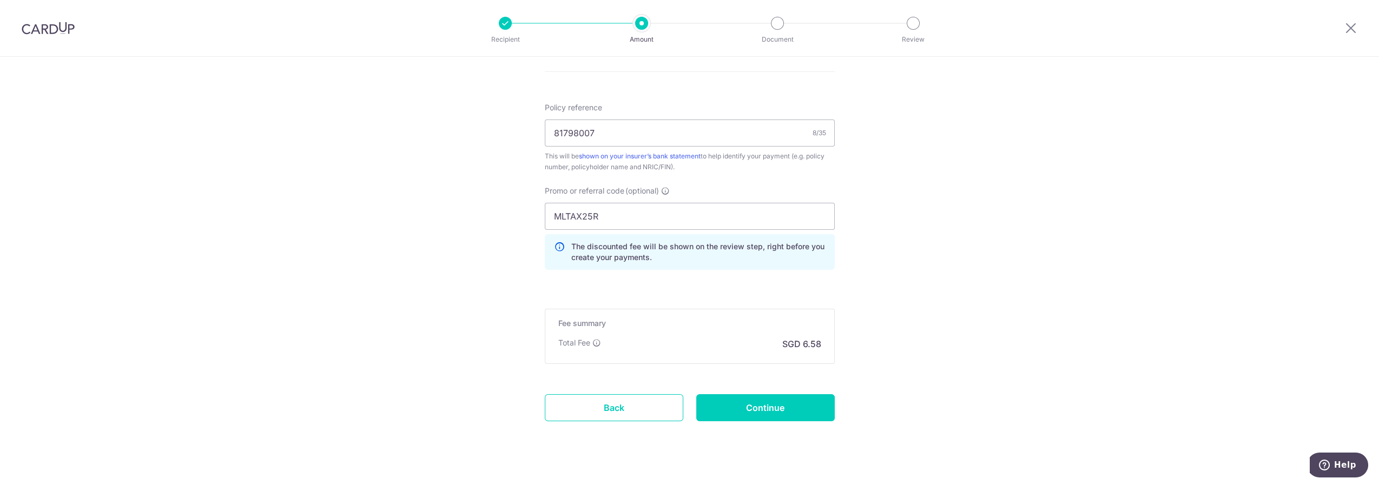
scroll to position [641, 0]
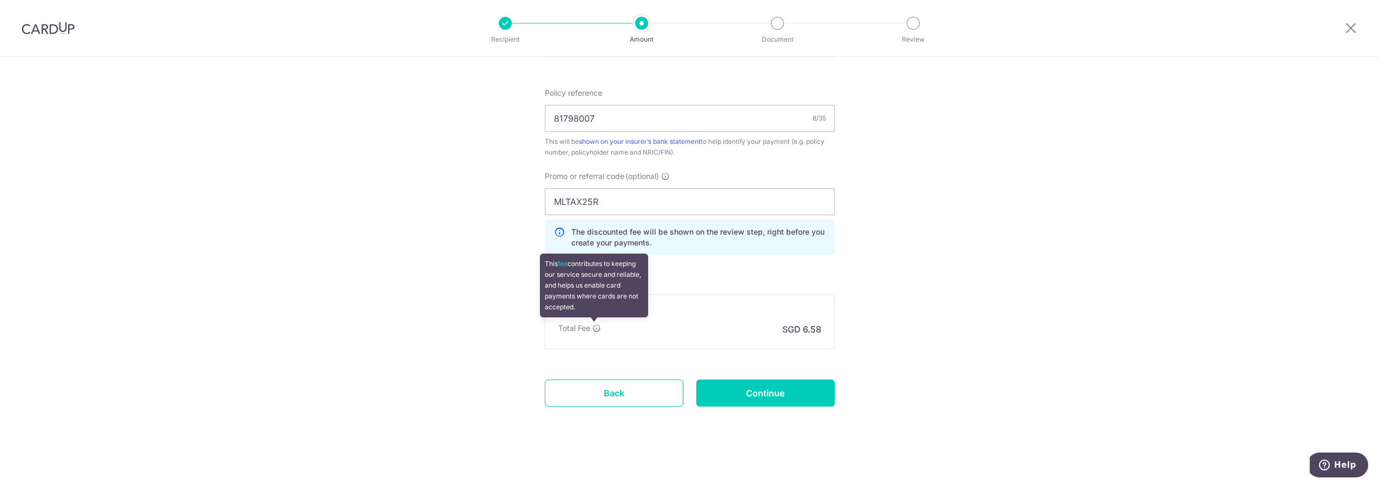
click at [596, 326] on icon at bounding box center [596, 328] width 9 height 9
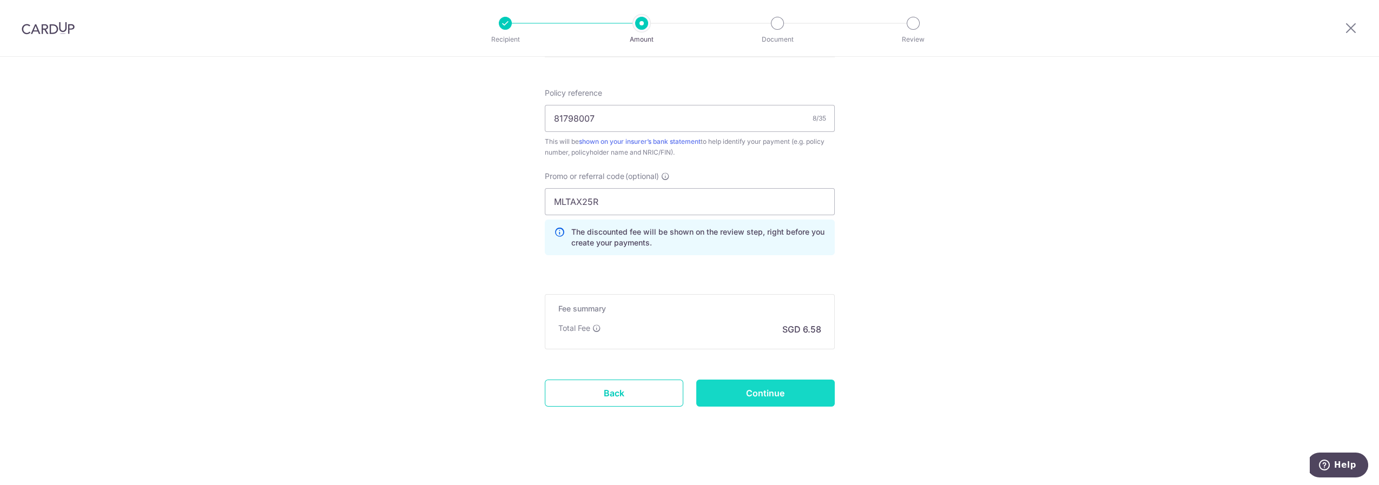
click at [774, 393] on input "Continue" at bounding box center [765, 393] width 139 height 27
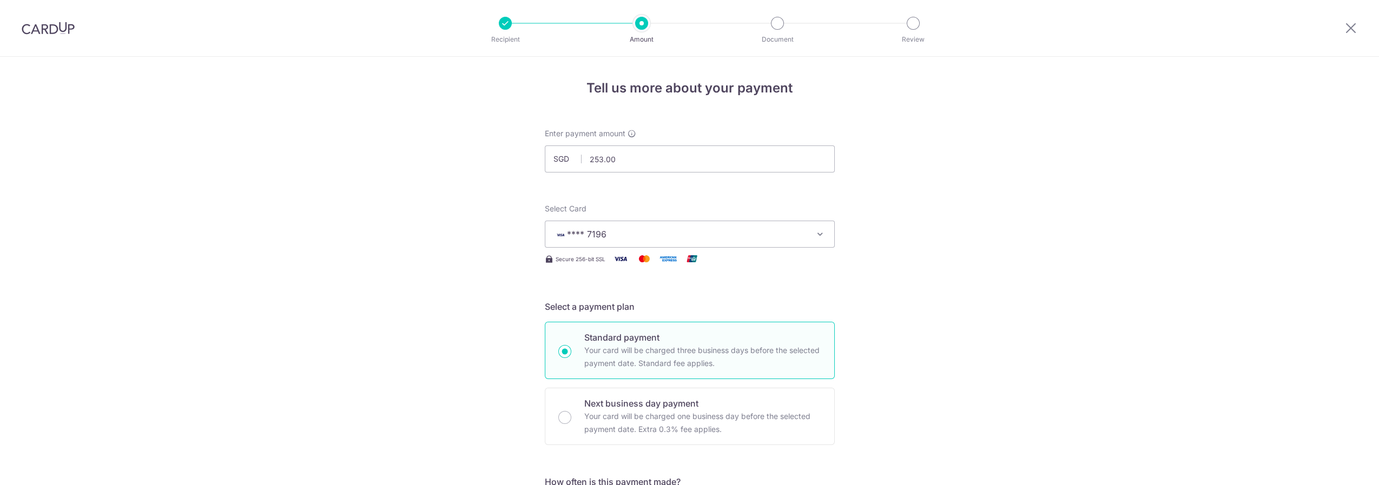
scroll to position [656, 0]
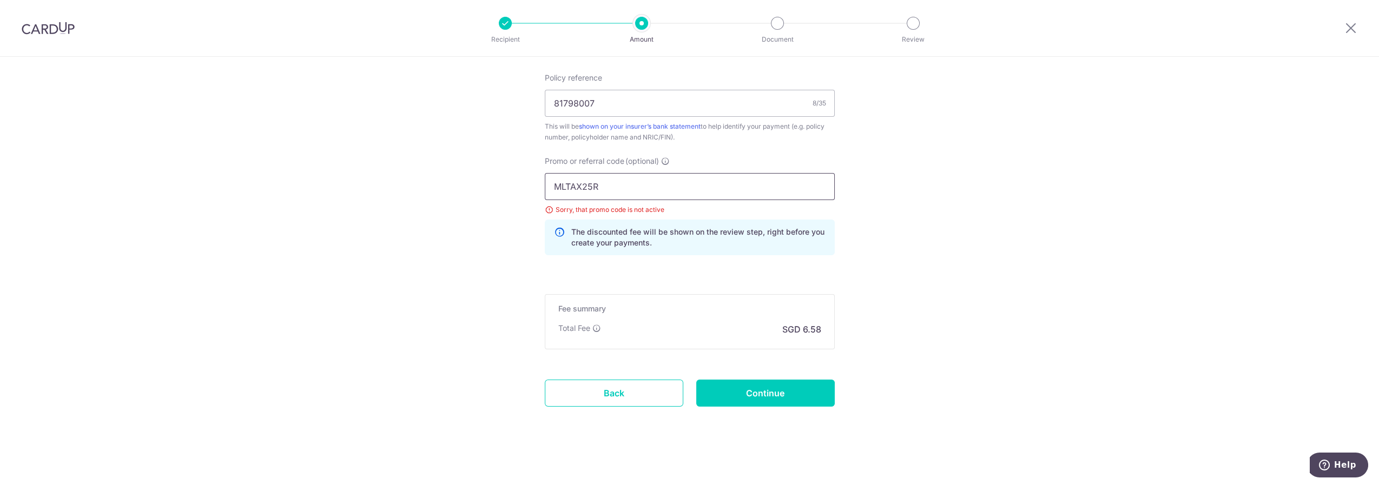
click at [617, 196] on div "MLTAX25R Sorry, that promo code is not active The discounted fee will be shown …" at bounding box center [690, 214] width 290 height 82
click at [616, 189] on input "MLTAX25R" at bounding box center [690, 186] width 290 height 27
type input "M"
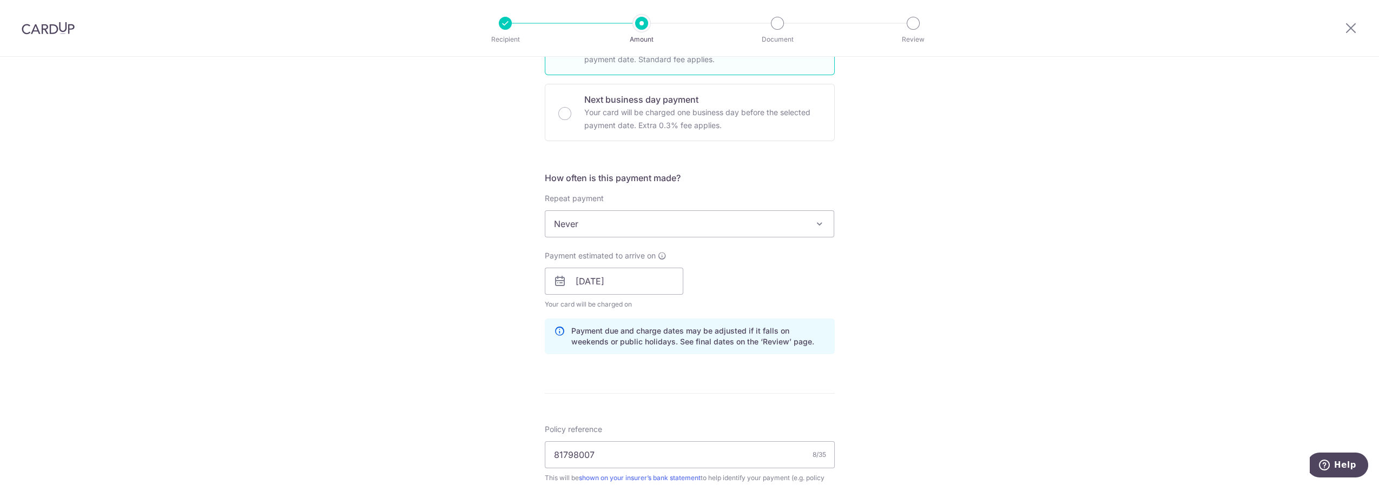
scroll to position [500, 0]
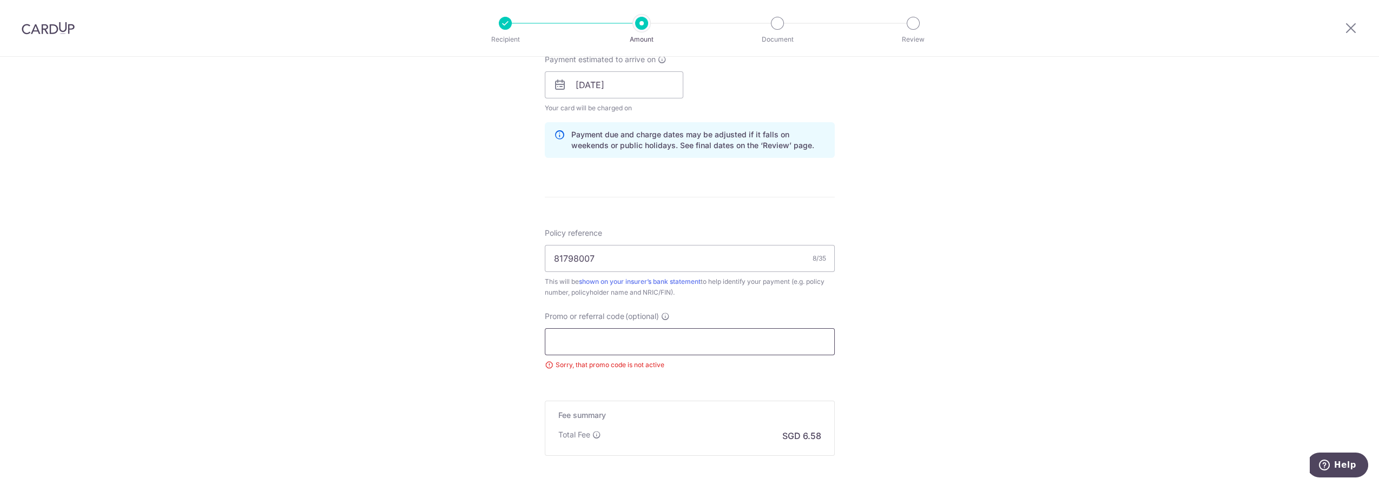
click at [585, 343] on input "Promo or referral code (optional)" at bounding box center [690, 341] width 290 height 27
paste input "OFF225"
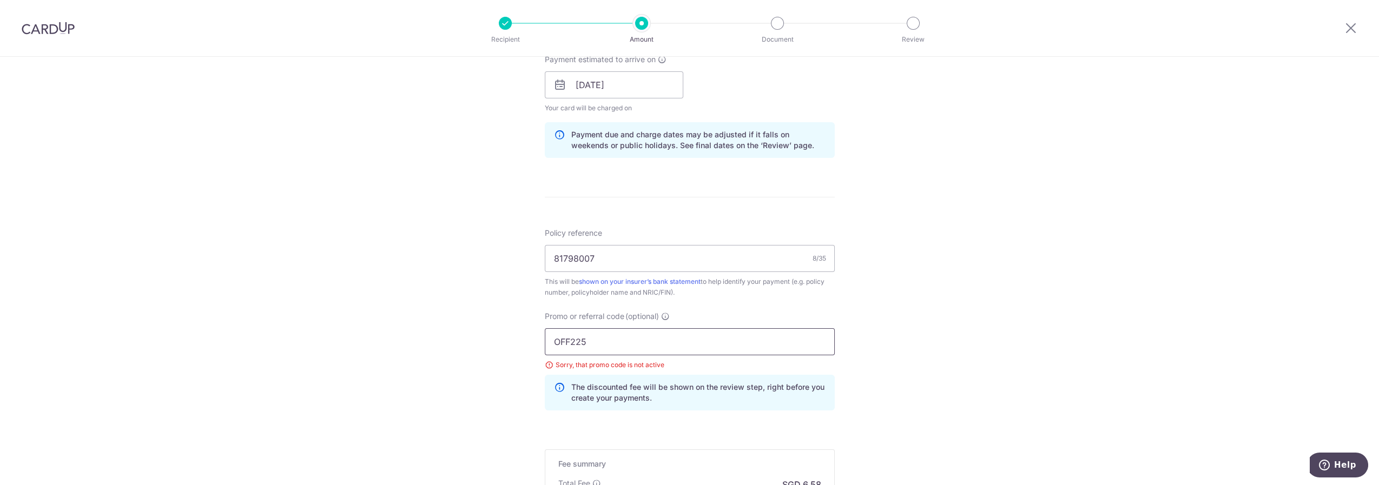
click at [697, 350] on input "OFF225" at bounding box center [690, 341] width 290 height 27
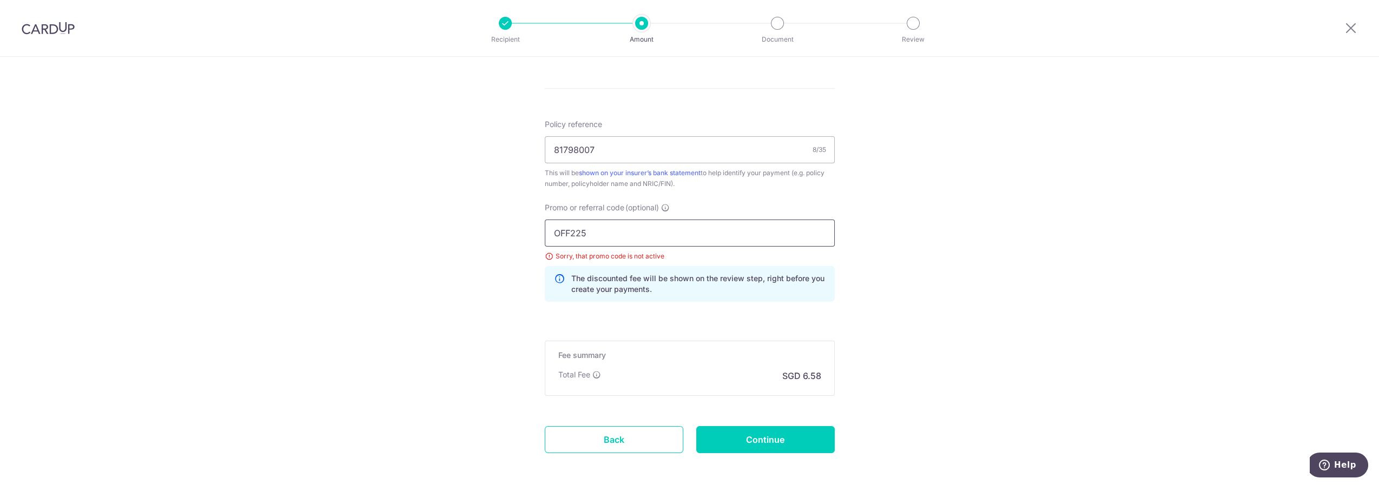
scroll to position [656, 0]
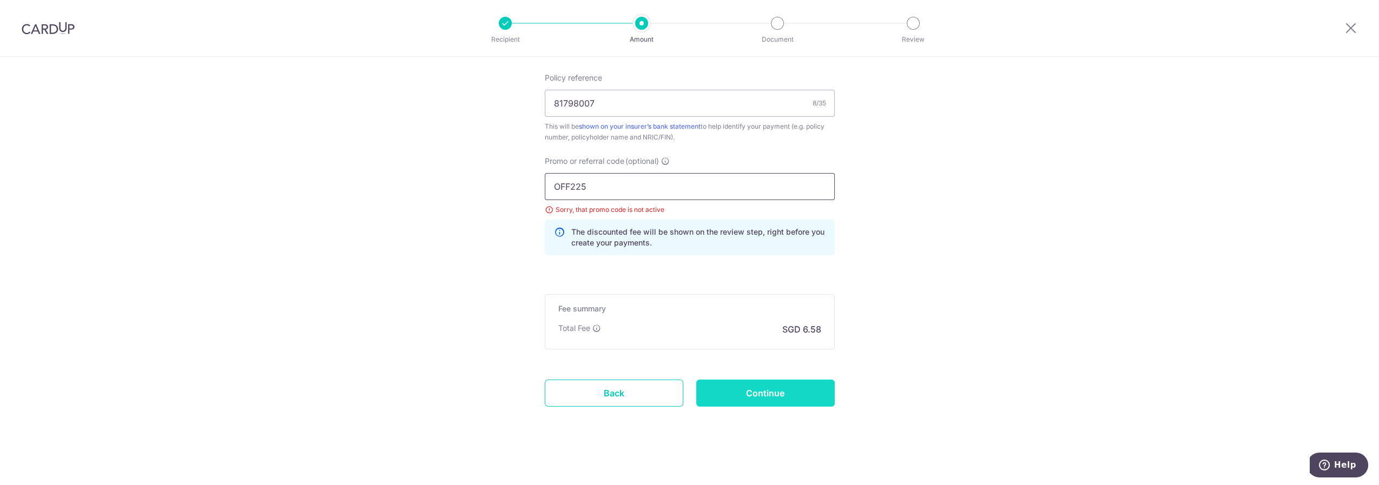
type input "OFF225"
click at [767, 388] on input "Continue" at bounding box center [765, 393] width 139 height 27
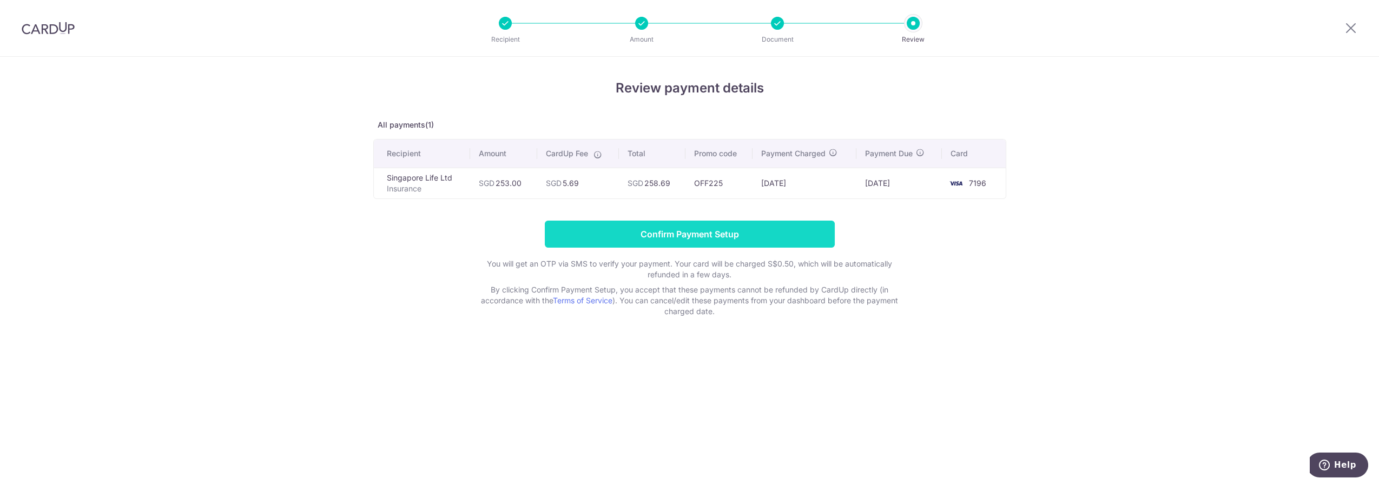
click at [689, 232] on input "Confirm Payment Setup" at bounding box center [690, 234] width 290 height 27
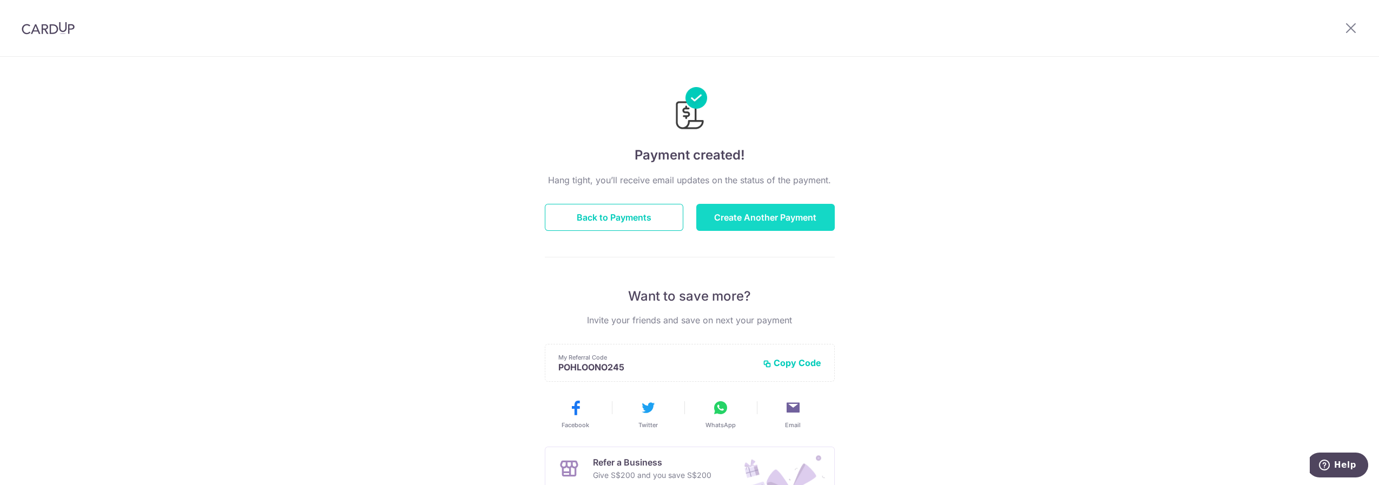
click at [772, 220] on button "Create Another Payment" at bounding box center [765, 217] width 139 height 27
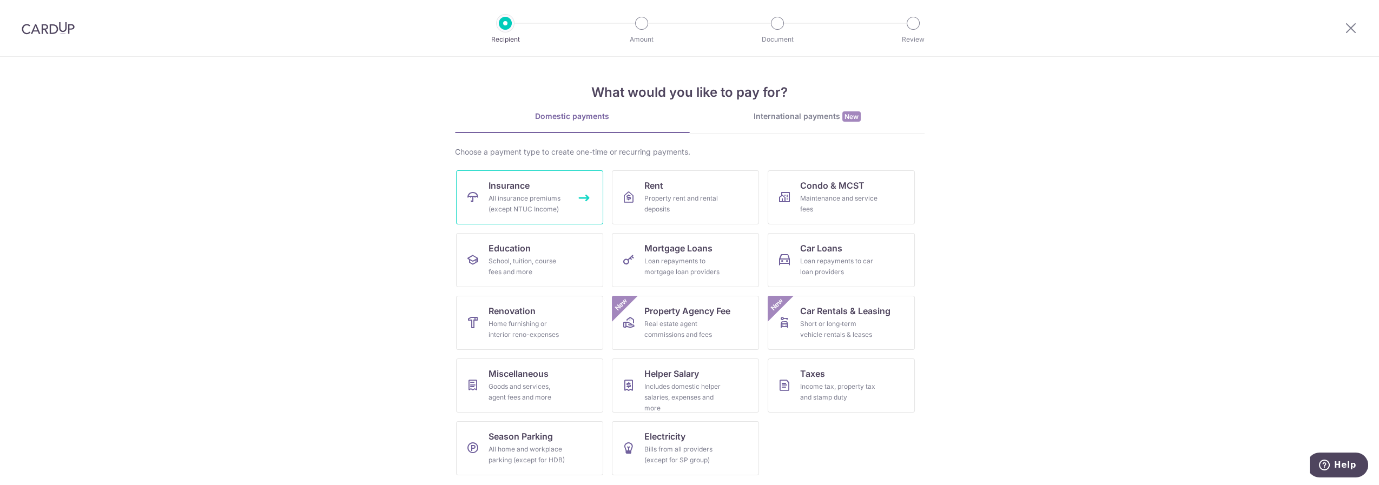
click at [534, 197] on div "All insurance premiums (except NTUC Income)" at bounding box center [528, 204] width 78 height 22
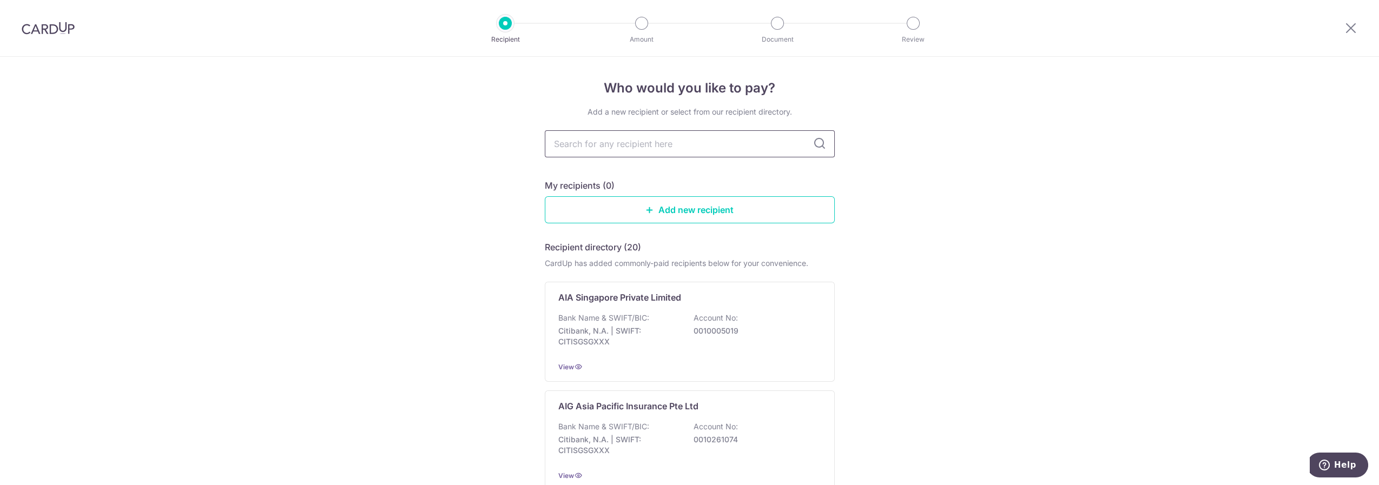
click at [596, 143] on input "text" at bounding box center [690, 143] width 290 height 27
type input "singapore life"
click at [816, 143] on icon at bounding box center [819, 143] width 13 height 13
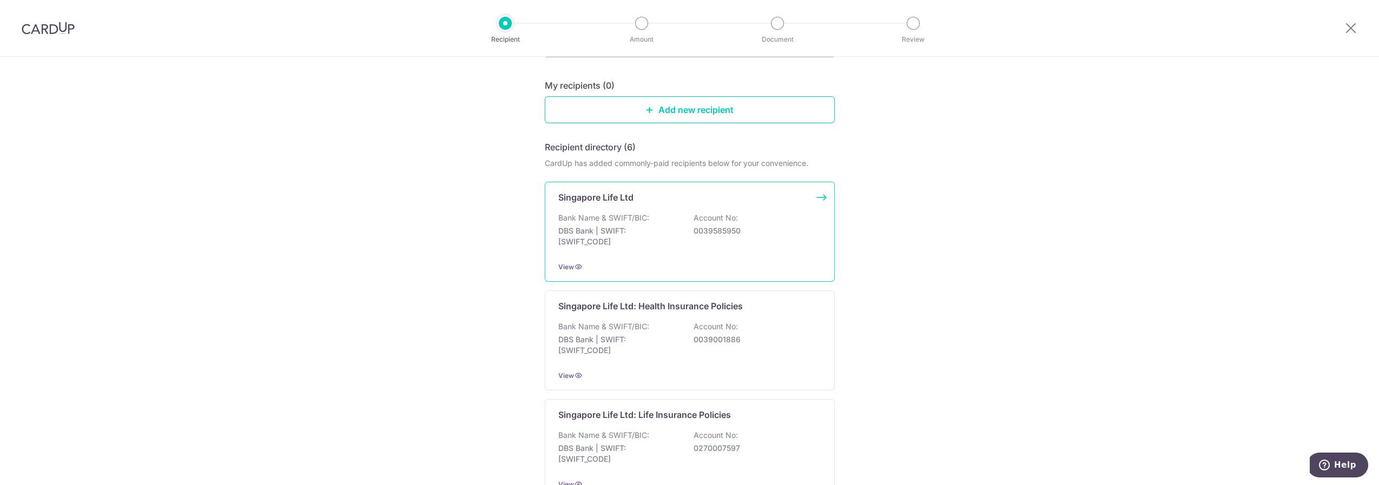
click at [737, 220] on div "Bank Name & SWIFT/BIC: DBS Bank | SWIFT: DBSSSGSGXXX Account No: 0039585950" at bounding box center [689, 233] width 263 height 40
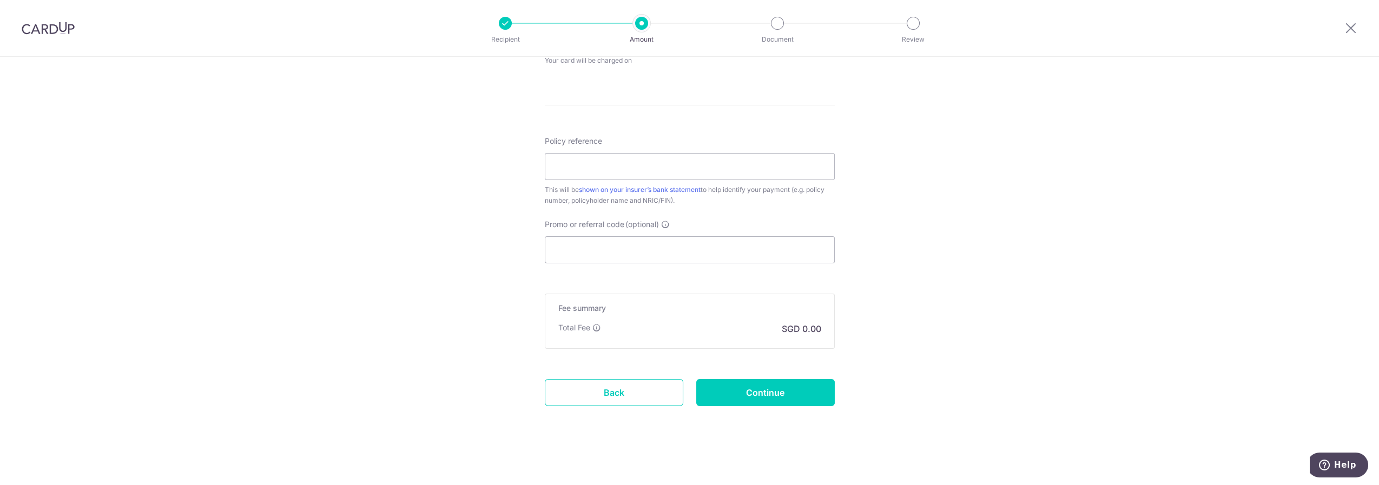
scroll to position [549, 0]
click at [604, 159] on input "Policy reference" at bounding box center [690, 166] width 290 height 27
paste input "81798017"
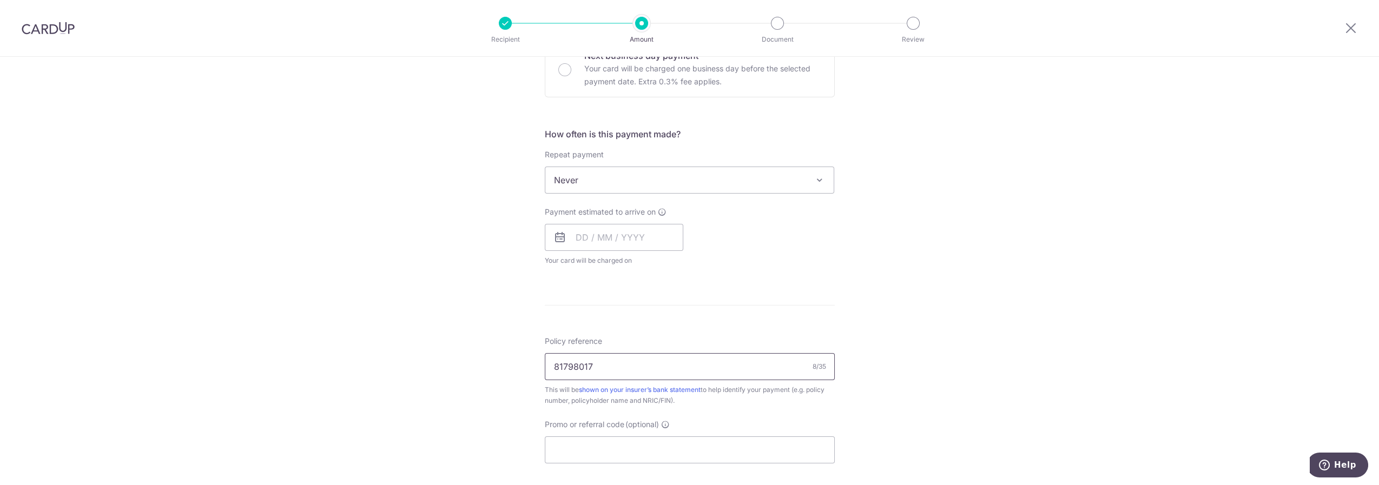
scroll to position [248, 0]
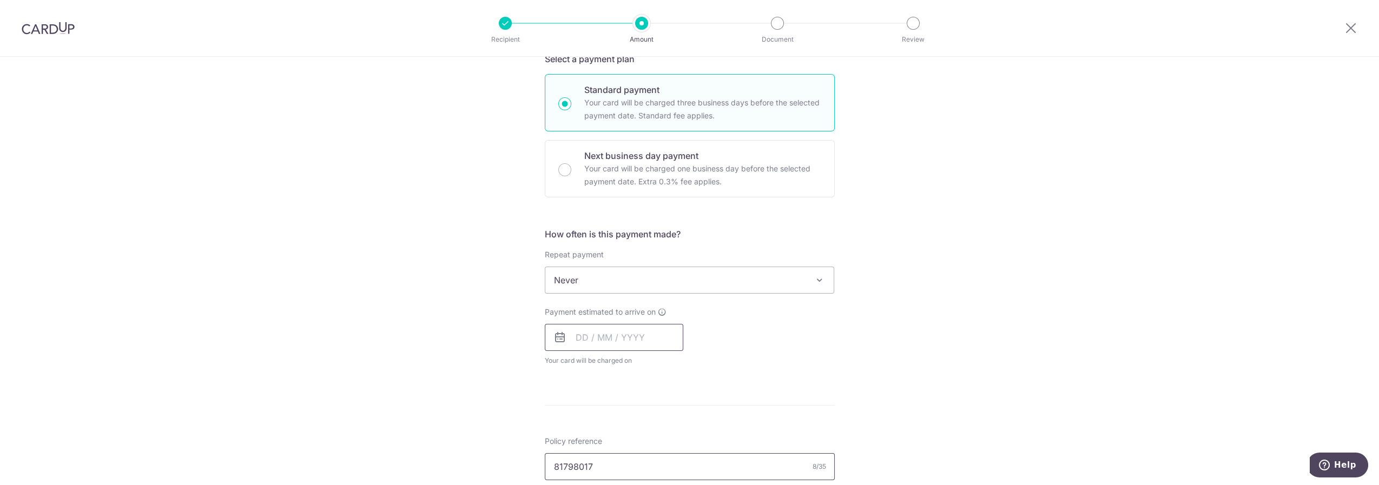
type input "81798017"
click at [621, 339] on input "text" at bounding box center [614, 337] width 139 height 27
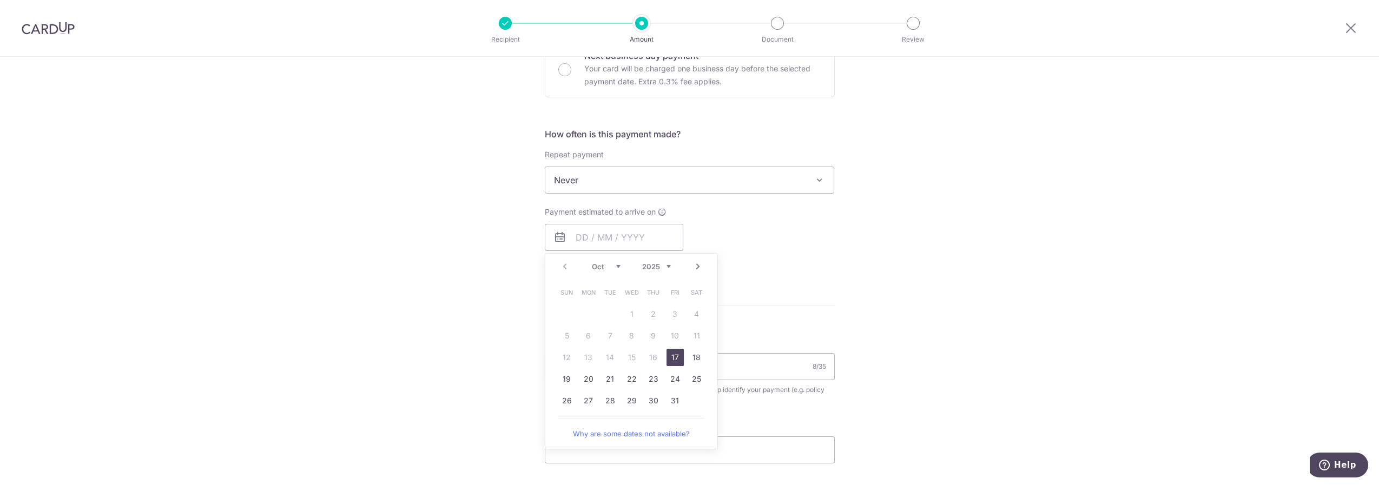
drag, startPoint x: 671, startPoint y: 355, endPoint x: 765, endPoint y: 277, distance: 122.5
click at [671, 354] on link "17" at bounding box center [675, 357] width 17 height 17
type input "17/10/2025"
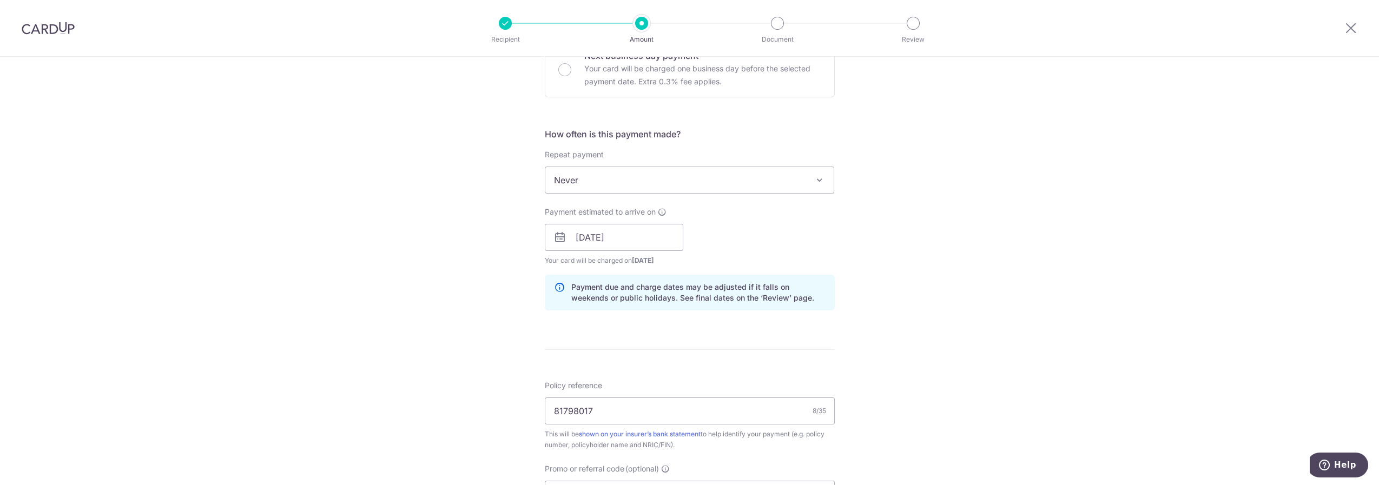
click at [819, 235] on div "Payment estimated to arrive on 17/10/2025 Prev Next Oct Nov Dec 2025 2026 2027 …" at bounding box center [689, 237] width 303 height 60
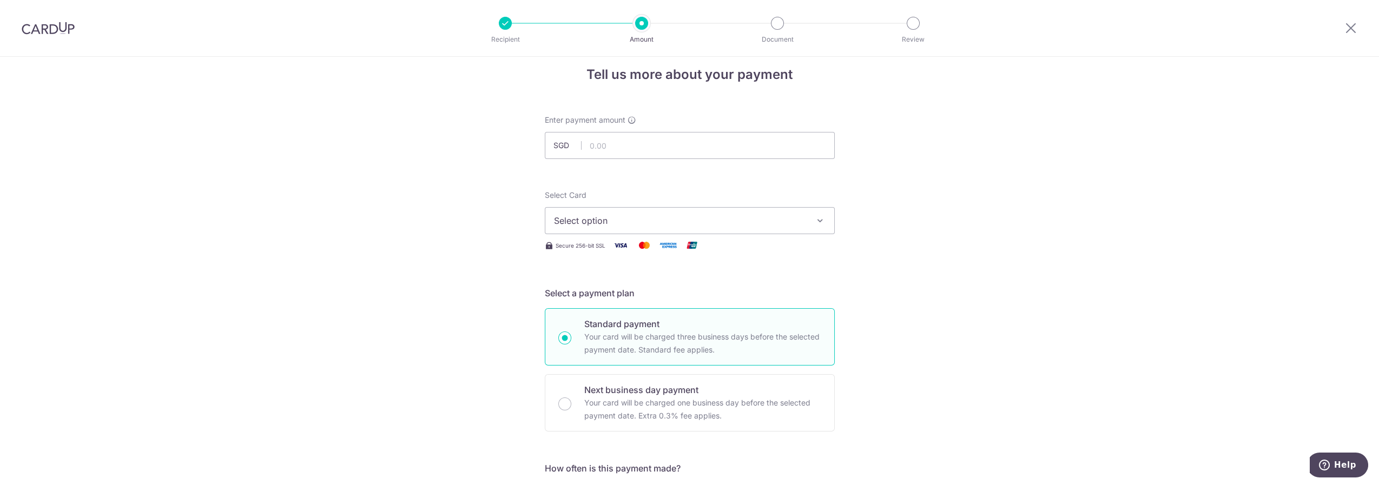
scroll to position [0, 0]
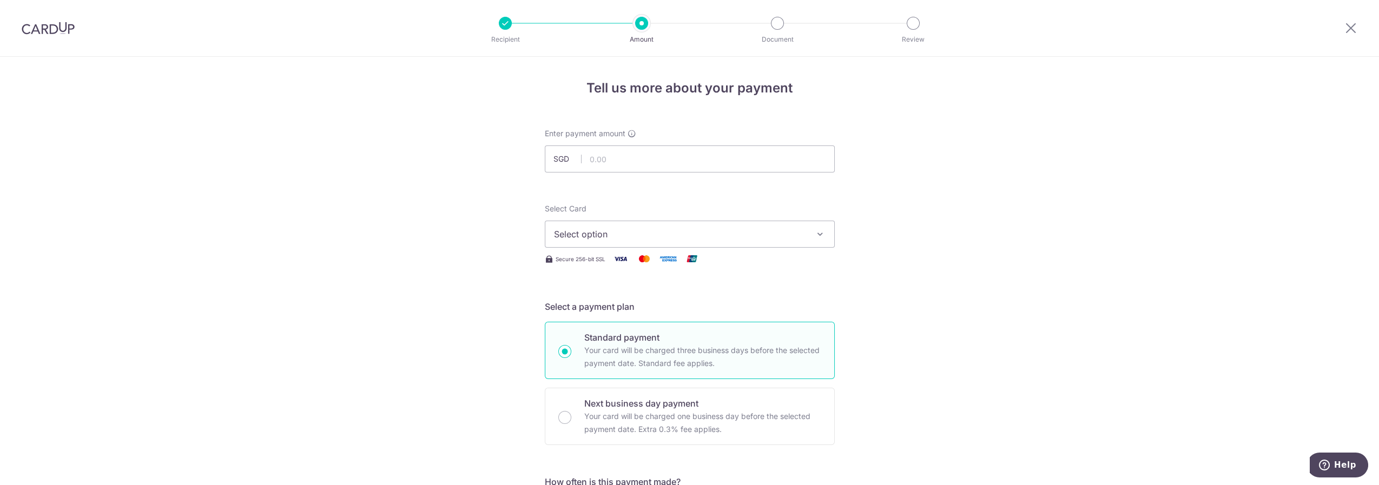
click at [789, 238] on span "Select option" at bounding box center [680, 234] width 252 height 13
click at [601, 314] on span "**** 7196" at bounding box center [599, 311] width 39 height 13
click at [638, 156] on input "text" at bounding box center [690, 159] width 290 height 27
click at [593, 163] on input "text" at bounding box center [690, 159] width 290 height 27
click at [650, 160] on input "text" at bounding box center [690, 159] width 290 height 27
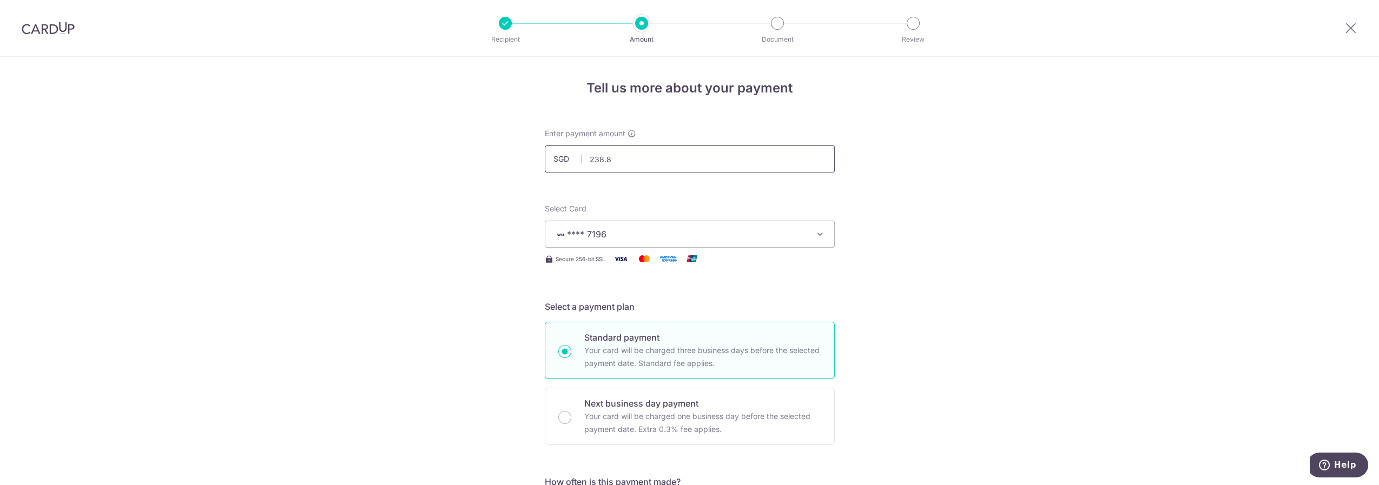
type input "238.80"
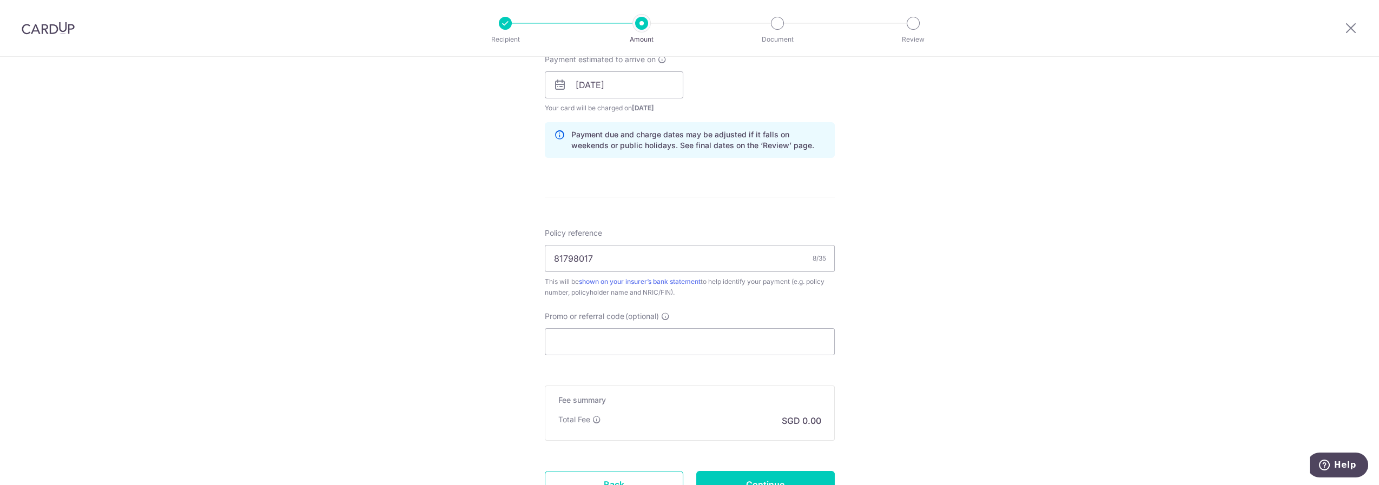
scroll to position [592, 0]
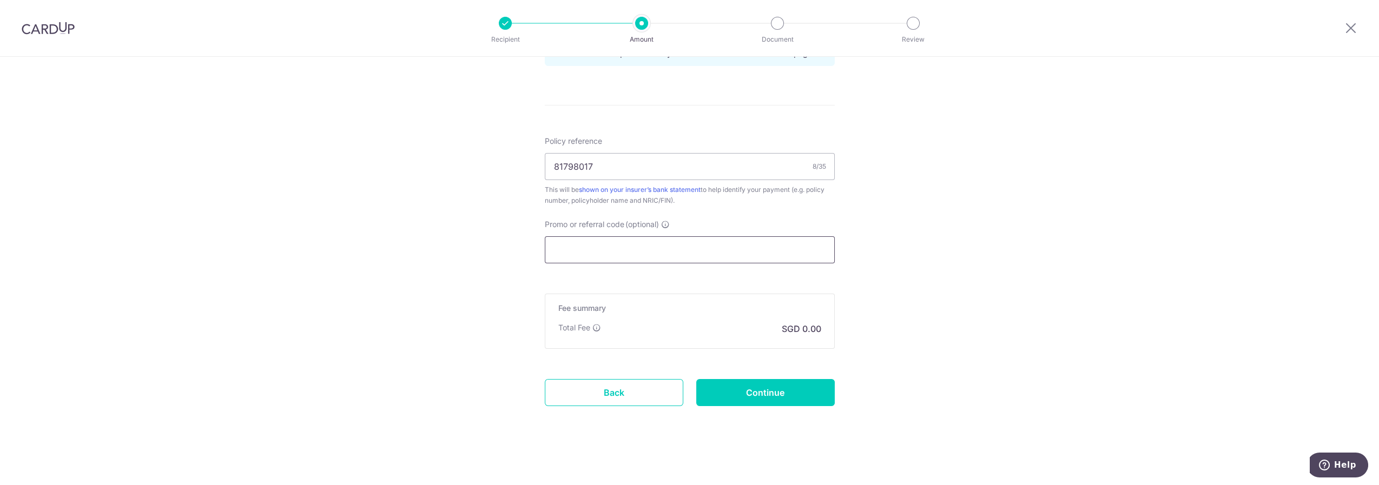
click at [694, 236] on input "Promo or referral code (optional)" at bounding box center [690, 249] width 290 height 27
click at [684, 248] on input "Promo or referral code (optional)" at bounding box center [690, 249] width 290 height 27
click at [630, 257] on input "Promo or referral code (optional)" at bounding box center [690, 249] width 290 height 27
paste input "OFF225"
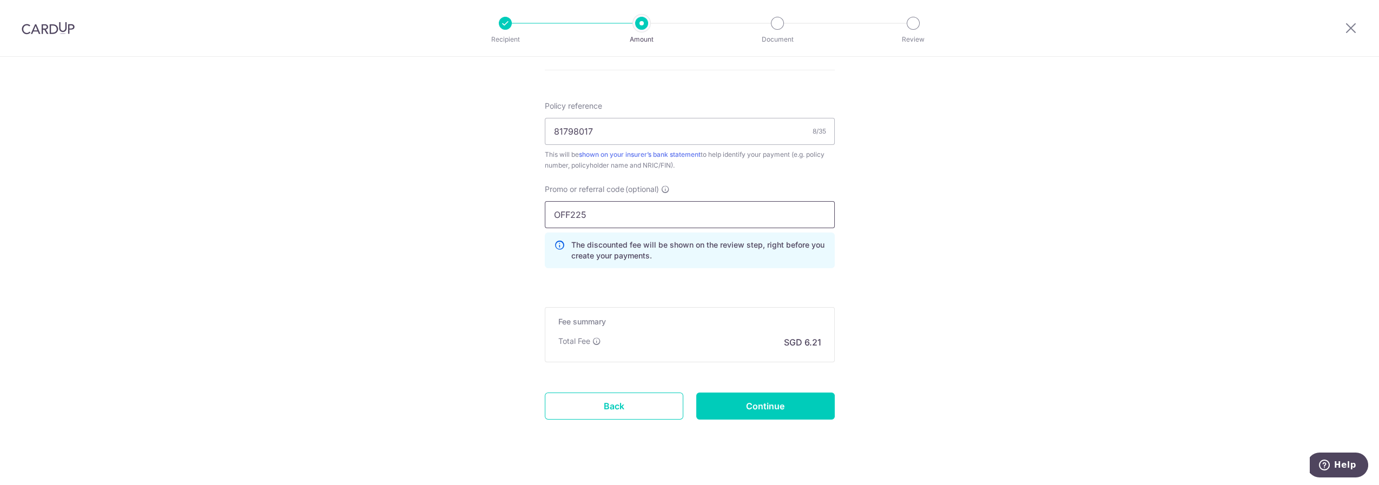
scroll to position [641, 0]
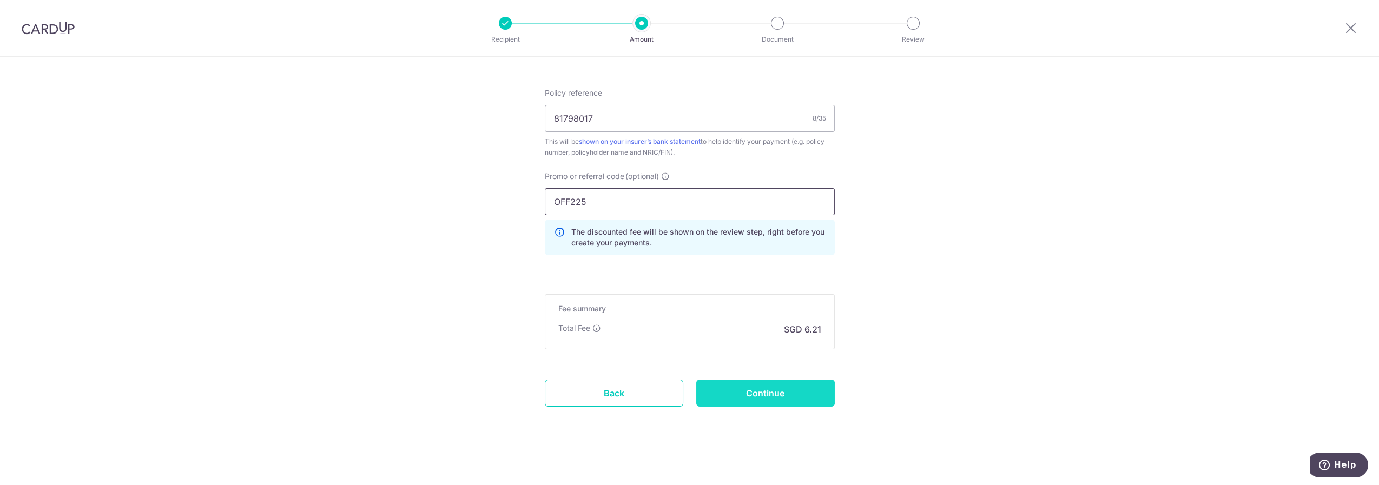
type input "OFF225"
click at [787, 385] on input "Continue" at bounding box center [765, 393] width 139 height 27
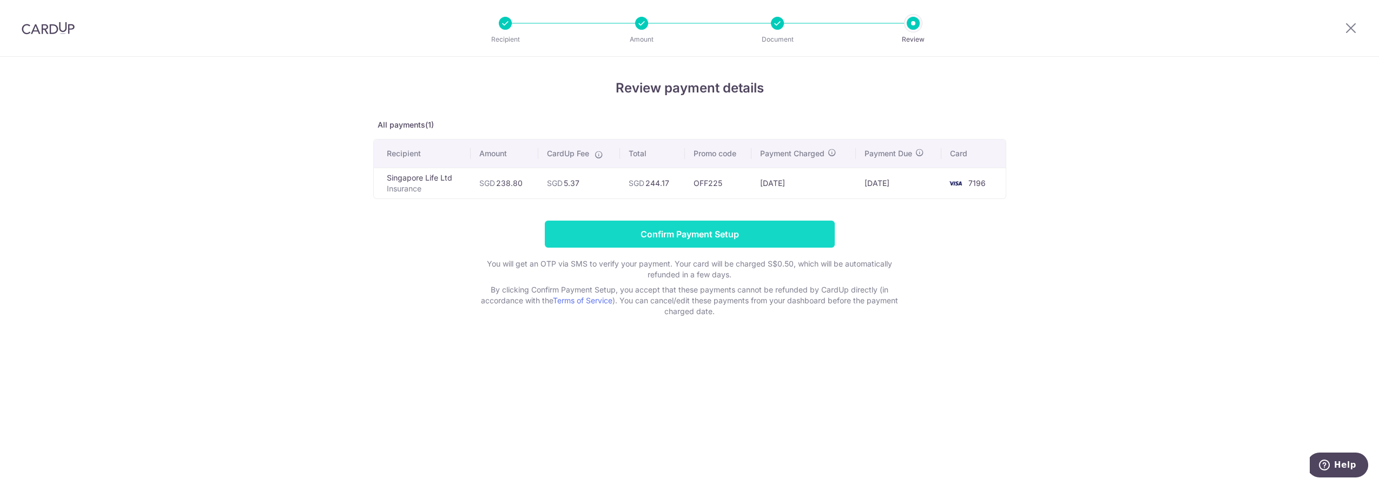
click at [693, 230] on input "Confirm Payment Setup" at bounding box center [690, 234] width 290 height 27
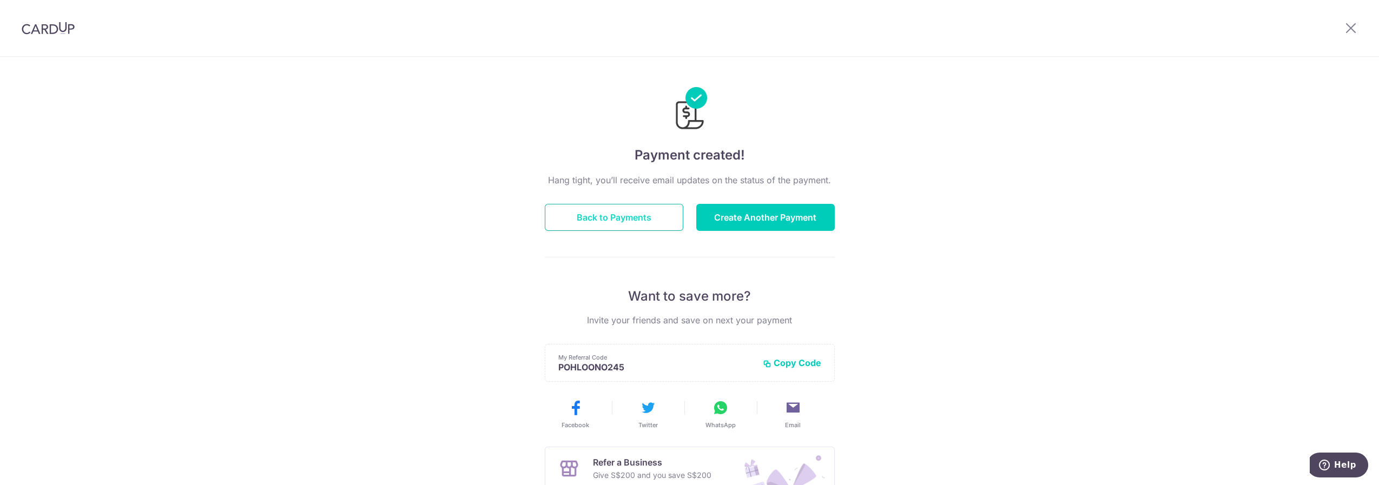
click at [630, 227] on button "Back to Payments" at bounding box center [614, 217] width 139 height 27
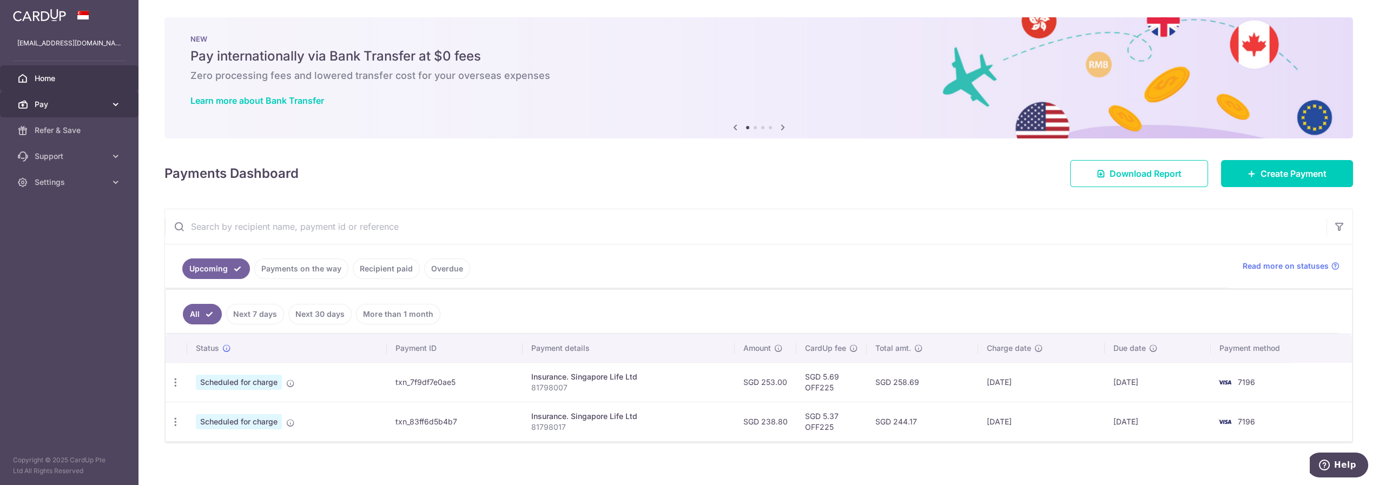
click at [74, 103] on span "Pay" at bounding box center [70, 104] width 71 height 11
click at [68, 129] on span "Payments" at bounding box center [70, 130] width 71 height 11
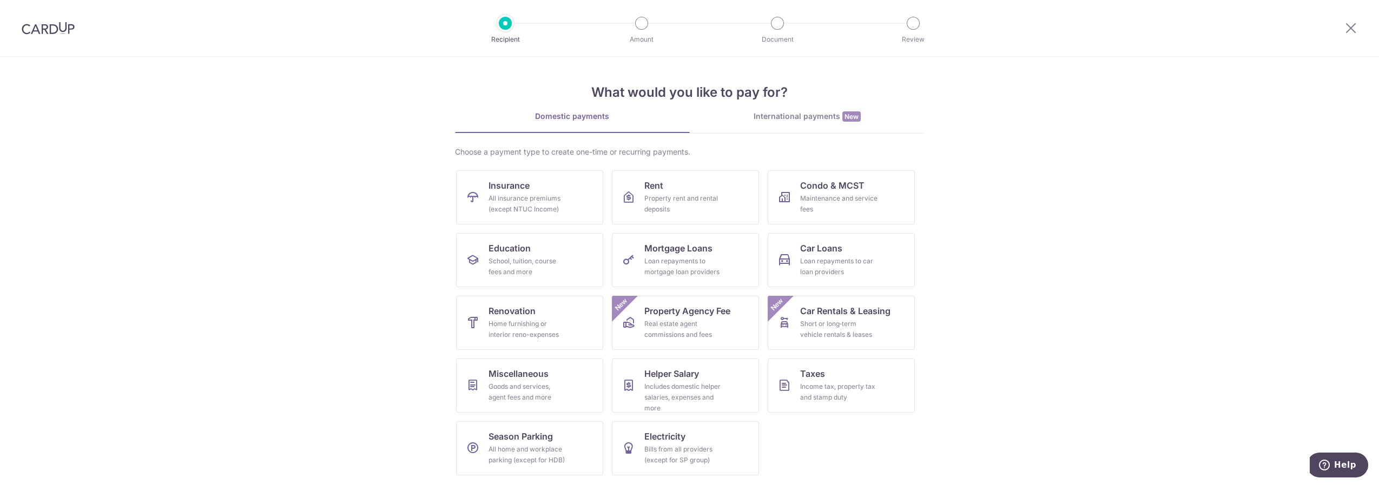
click at [43, 31] on img at bounding box center [48, 28] width 53 height 13
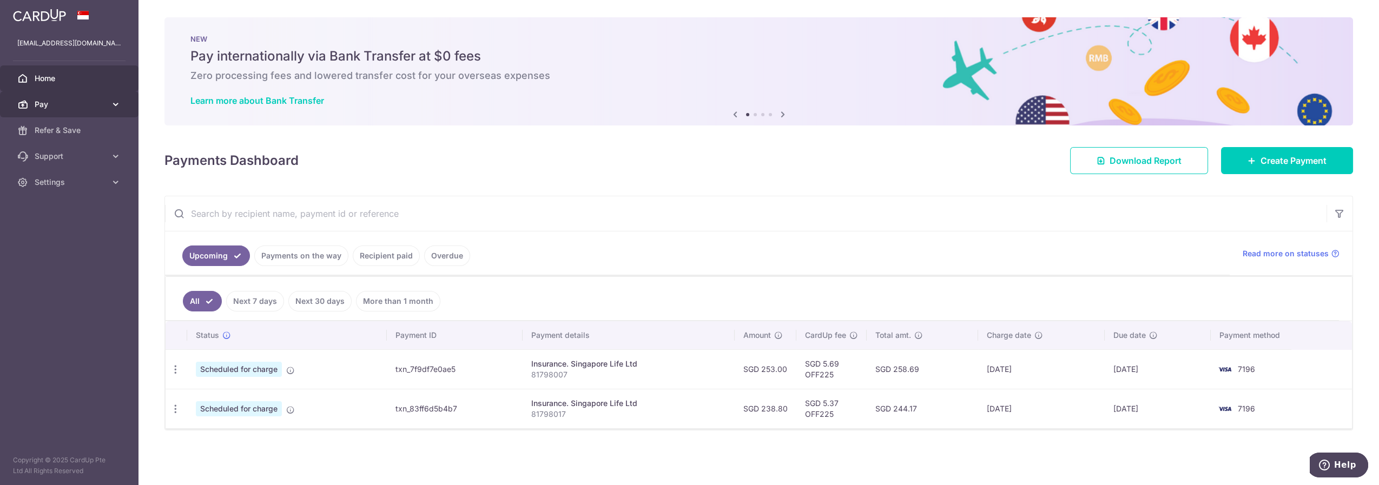
click at [105, 103] on span "Pay" at bounding box center [70, 104] width 71 height 11
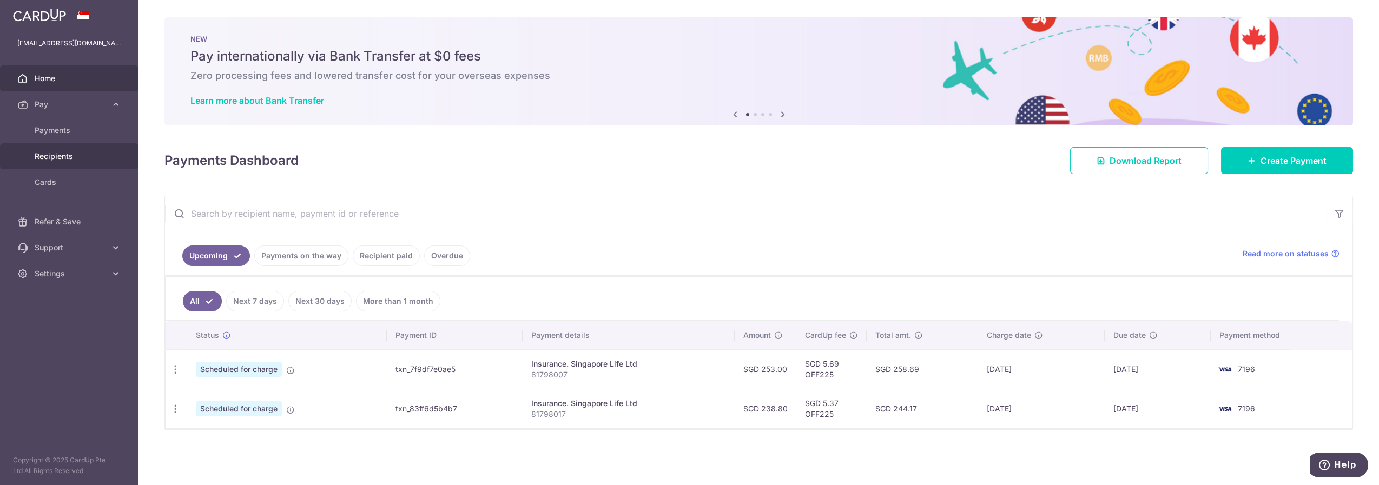
click at [74, 154] on span "Recipients" at bounding box center [70, 156] width 71 height 11
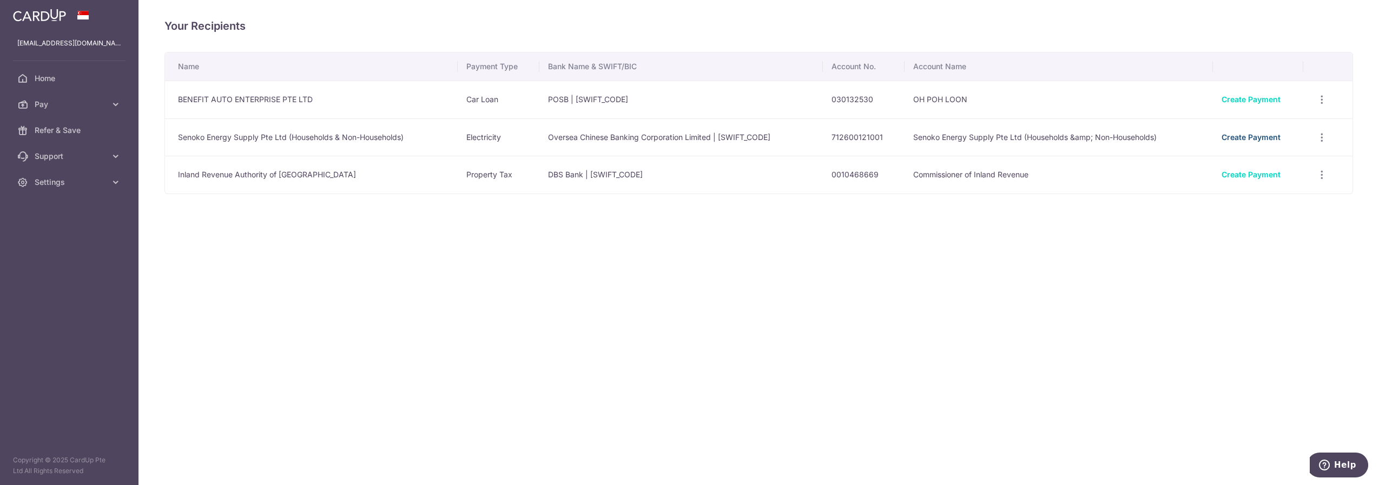
click at [1253, 135] on link "Create Payment" at bounding box center [1251, 137] width 59 height 9
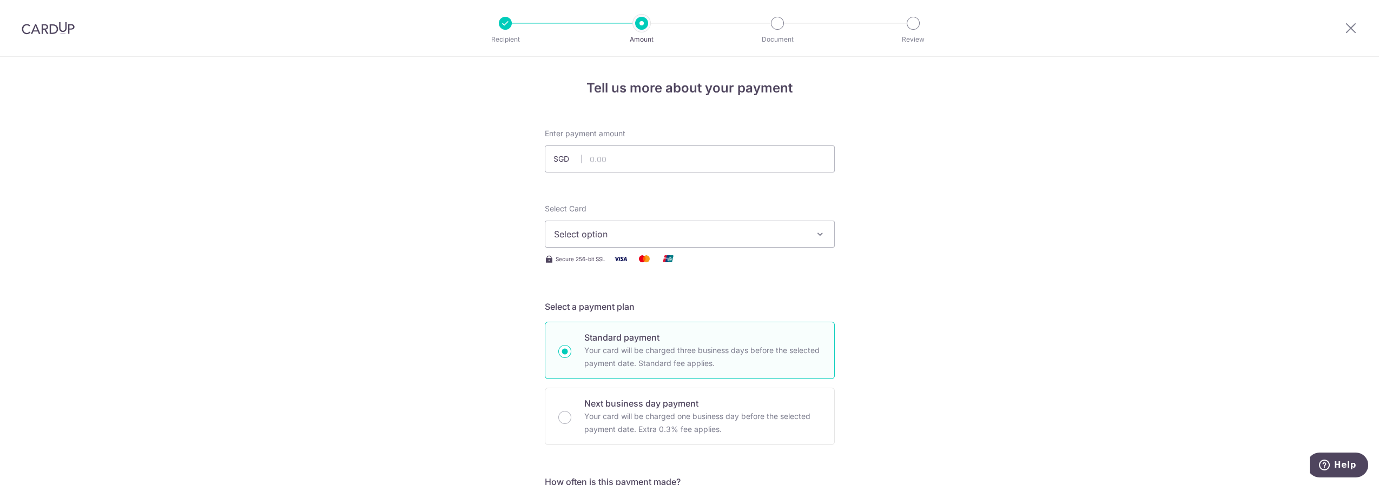
drag, startPoint x: 43, startPoint y: 30, endPoint x: 747, endPoint y: 29, distance: 703.3
click at [43, 30] on img at bounding box center [48, 28] width 53 height 13
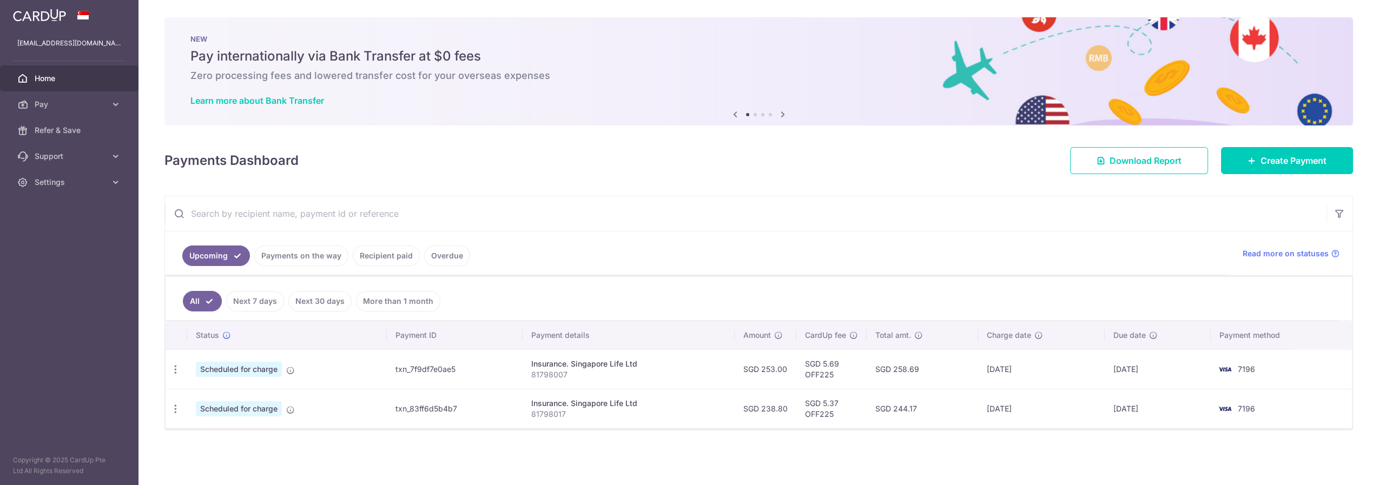
click at [298, 261] on link "Payments on the way" at bounding box center [301, 256] width 94 height 21
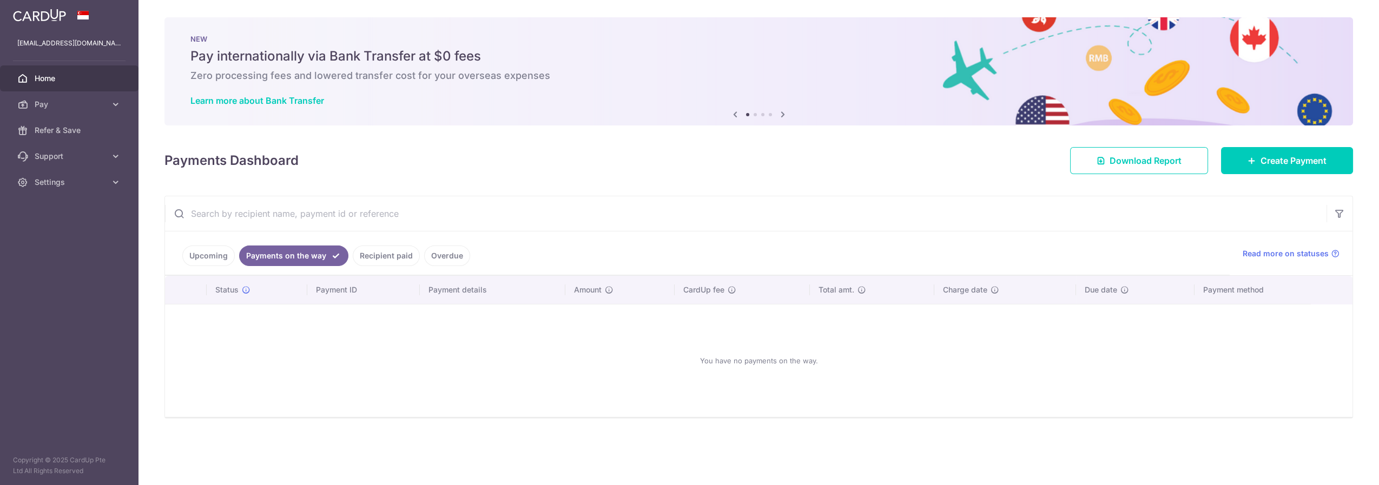
click at [377, 271] on ul "Upcoming Payments on the way Recipient paid Overdue" at bounding box center [697, 254] width 1065 height 44
click at [383, 261] on link "Recipient paid" at bounding box center [386, 256] width 67 height 21
click at [431, 256] on link "Overdue" at bounding box center [447, 256] width 46 height 21
click at [373, 259] on link "Recipient paid" at bounding box center [371, 256] width 67 height 21
click at [450, 258] on link "Overdue" at bounding box center [447, 256] width 46 height 21
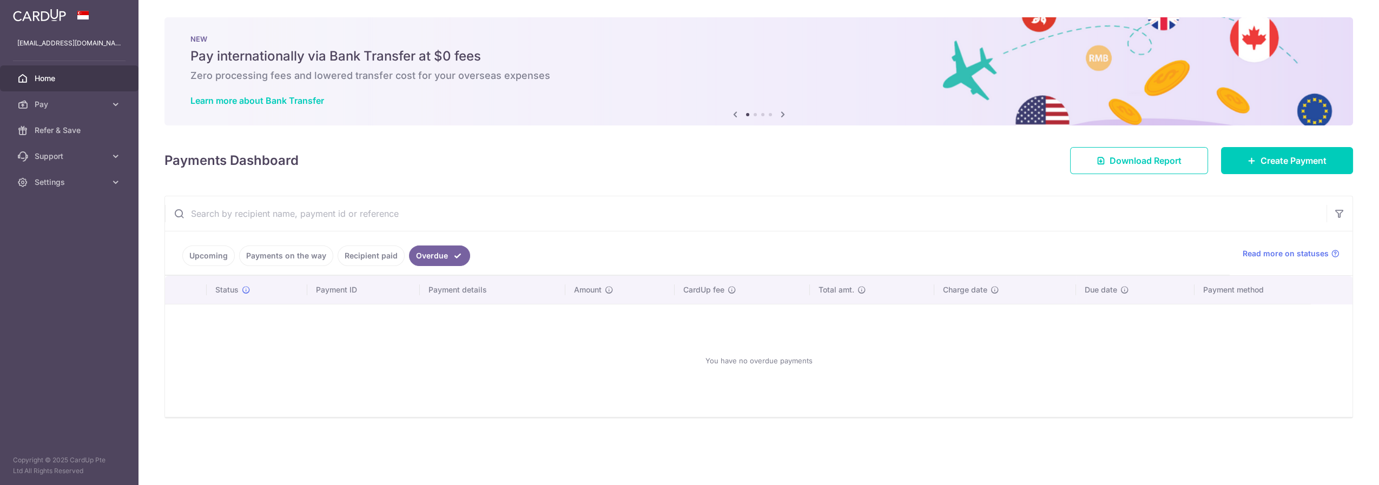
click at [379, 257] on link "Recipient paid" at bounding box center [371, 256] width 67 height 21
click at [303, 259] on link "Payments on the way" at bounding box center [286, 256] width 94 height 21
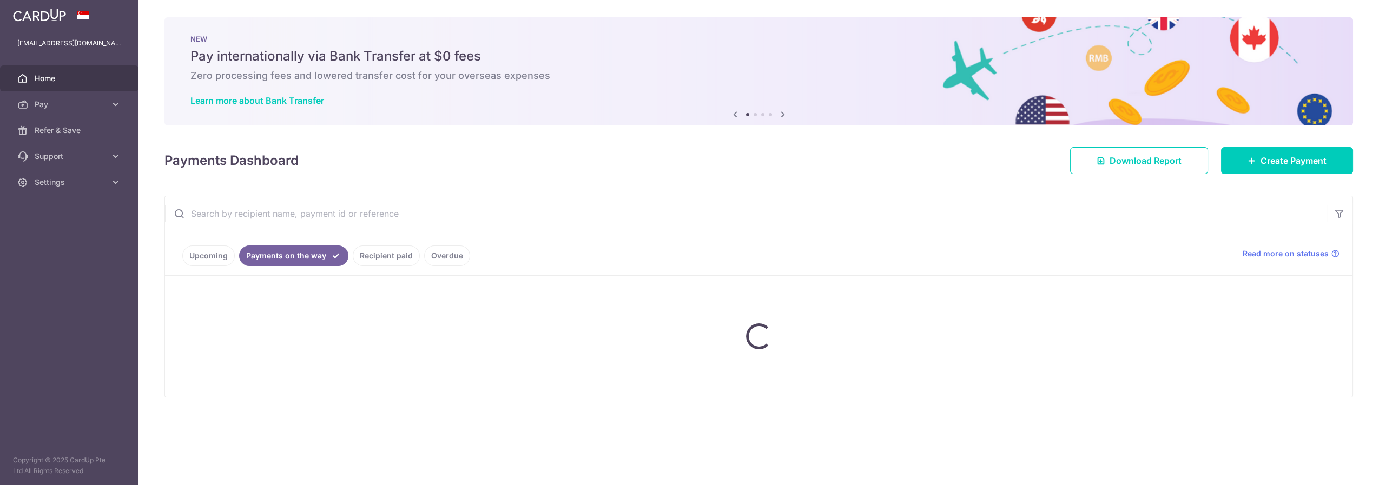
click at [220, 254] on ul "Upcoming Payments on the way Recipient paid Overdue" at bounding box center [697, 254] width 1065 height 44
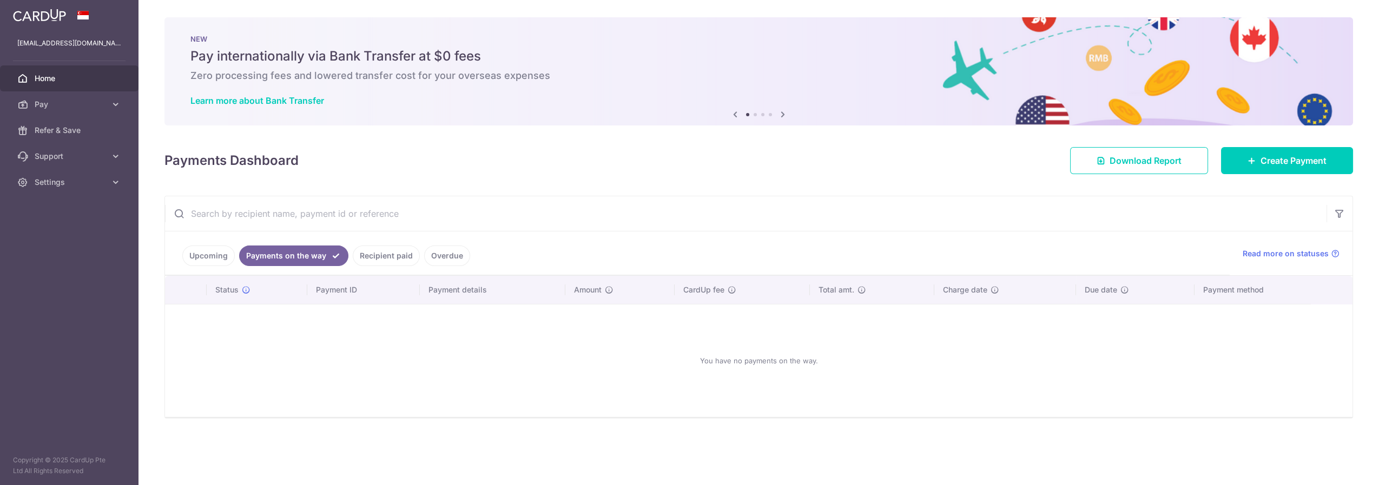
click at [198, 260] on link "Upcoming" at bounding box center [208, 256] width 52 height 21
